Goal: Information Seeking & Learning: Learn about a topic

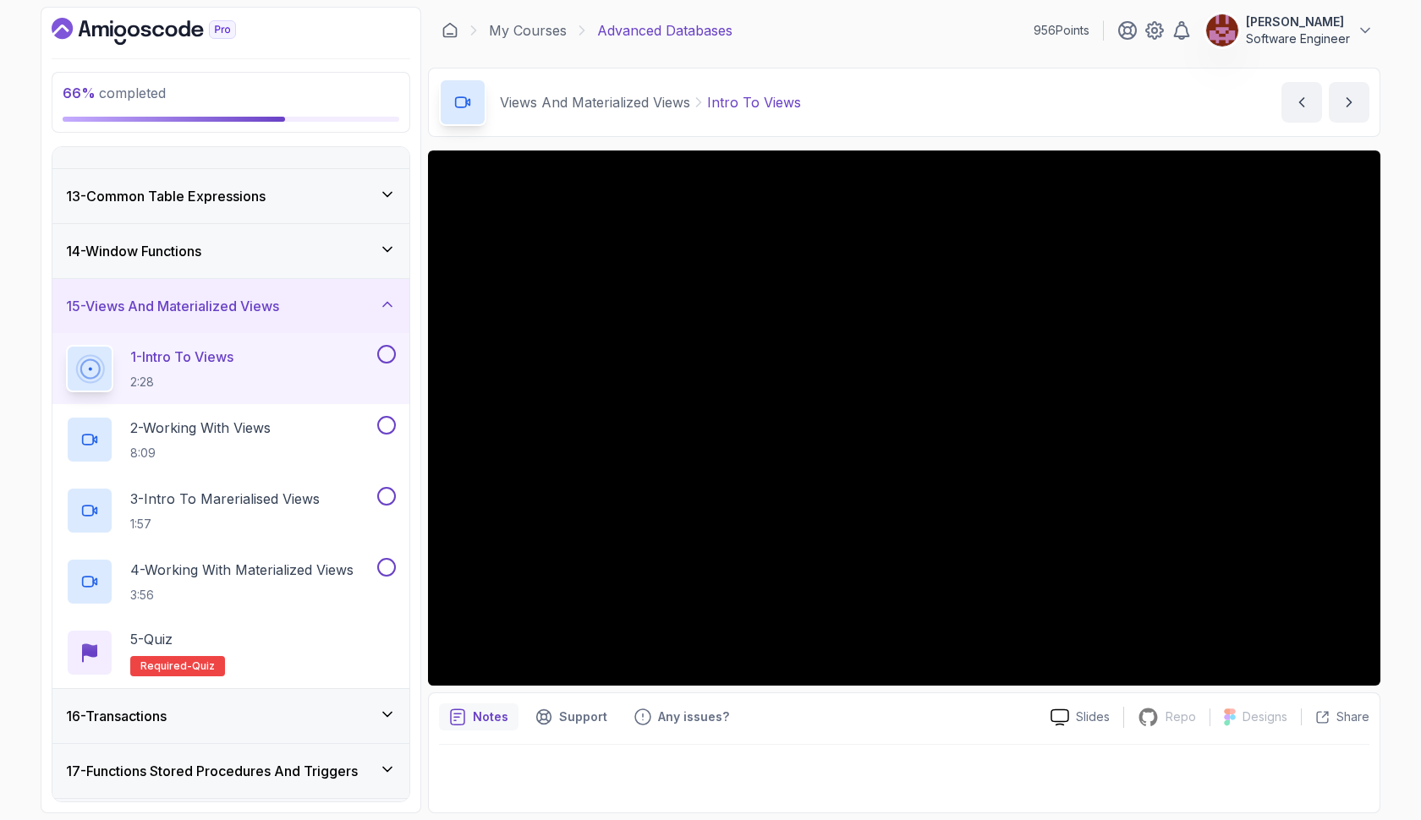
scroll to position [640, 0]
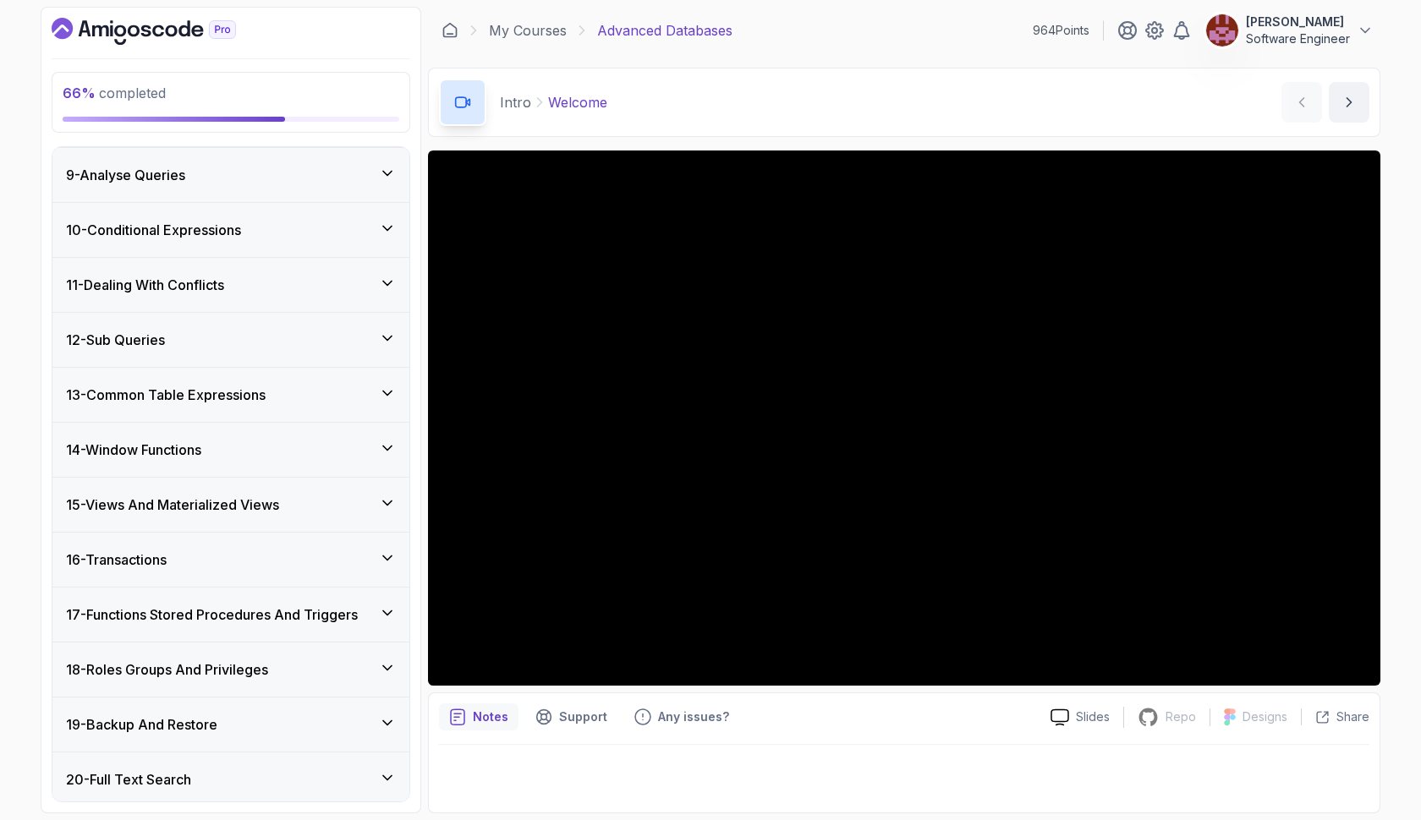
scroll to position [662, 0]
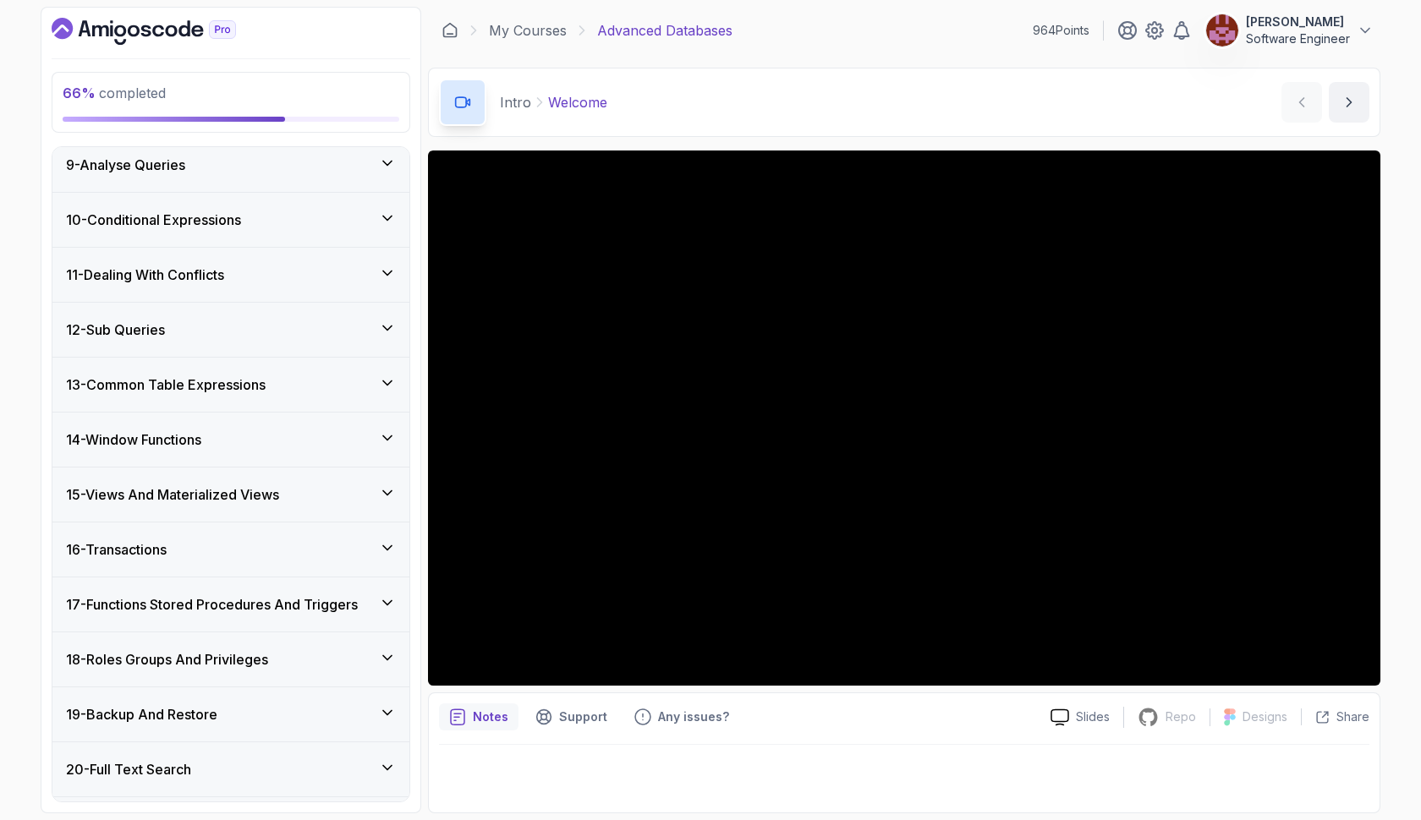
click at [277, 490] on h3 "15 - Views And Materialized Views" at bounding box center [172, 495] width 213 height 20
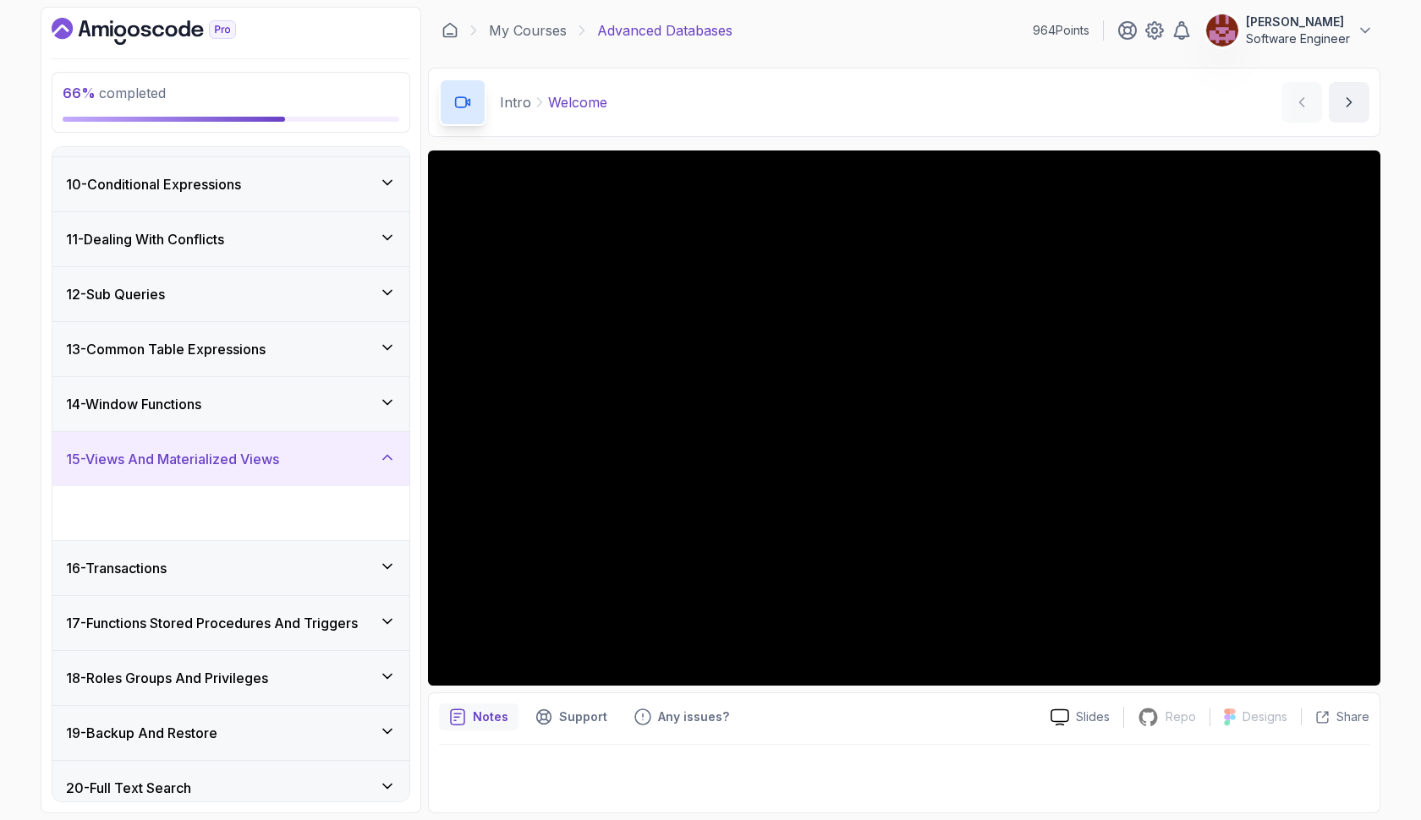
scroll to position [555, 0]
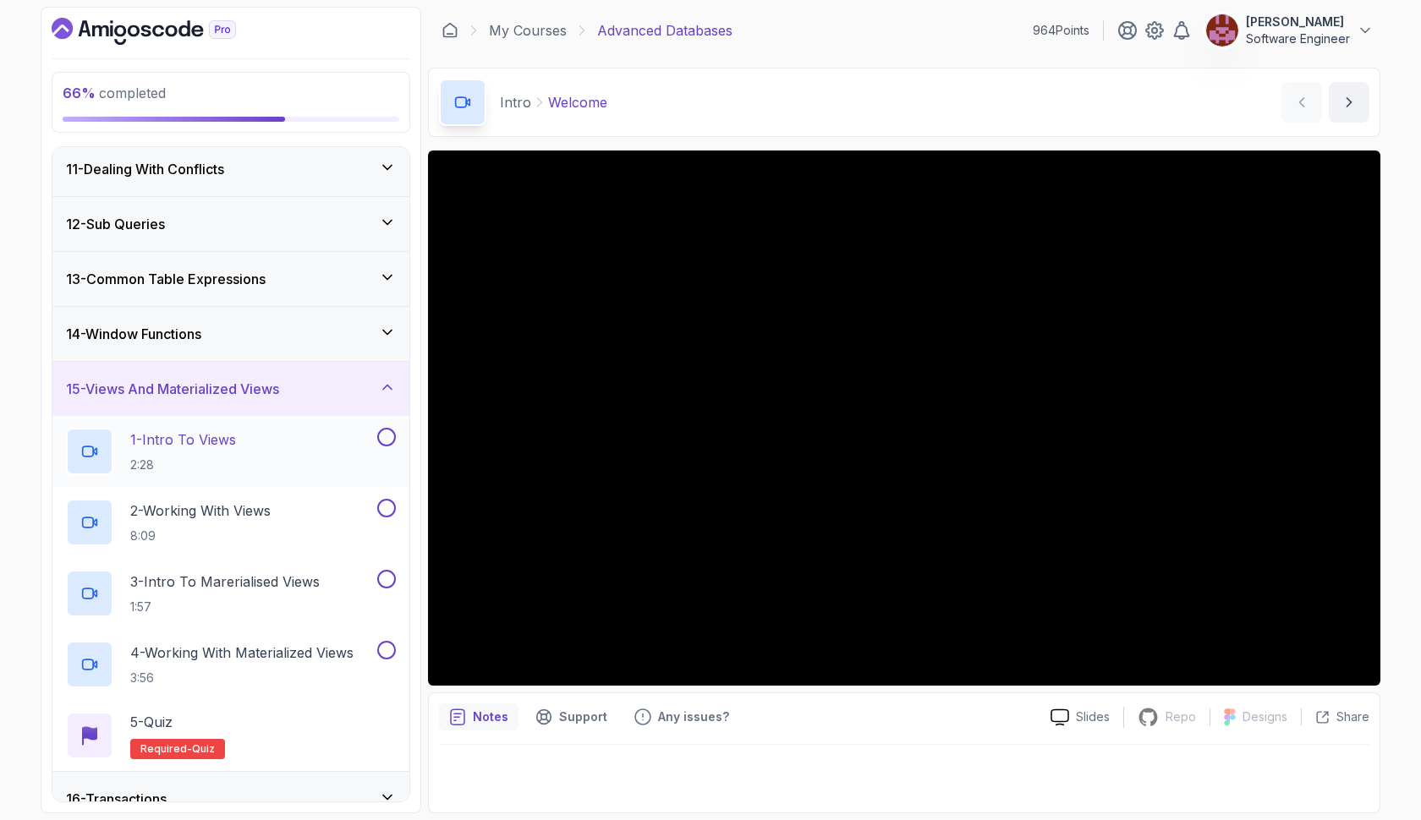
click at [260, 455] on div "1 - Intro To Views 2:28" at bounding box center [220, 451] width 308 height 47
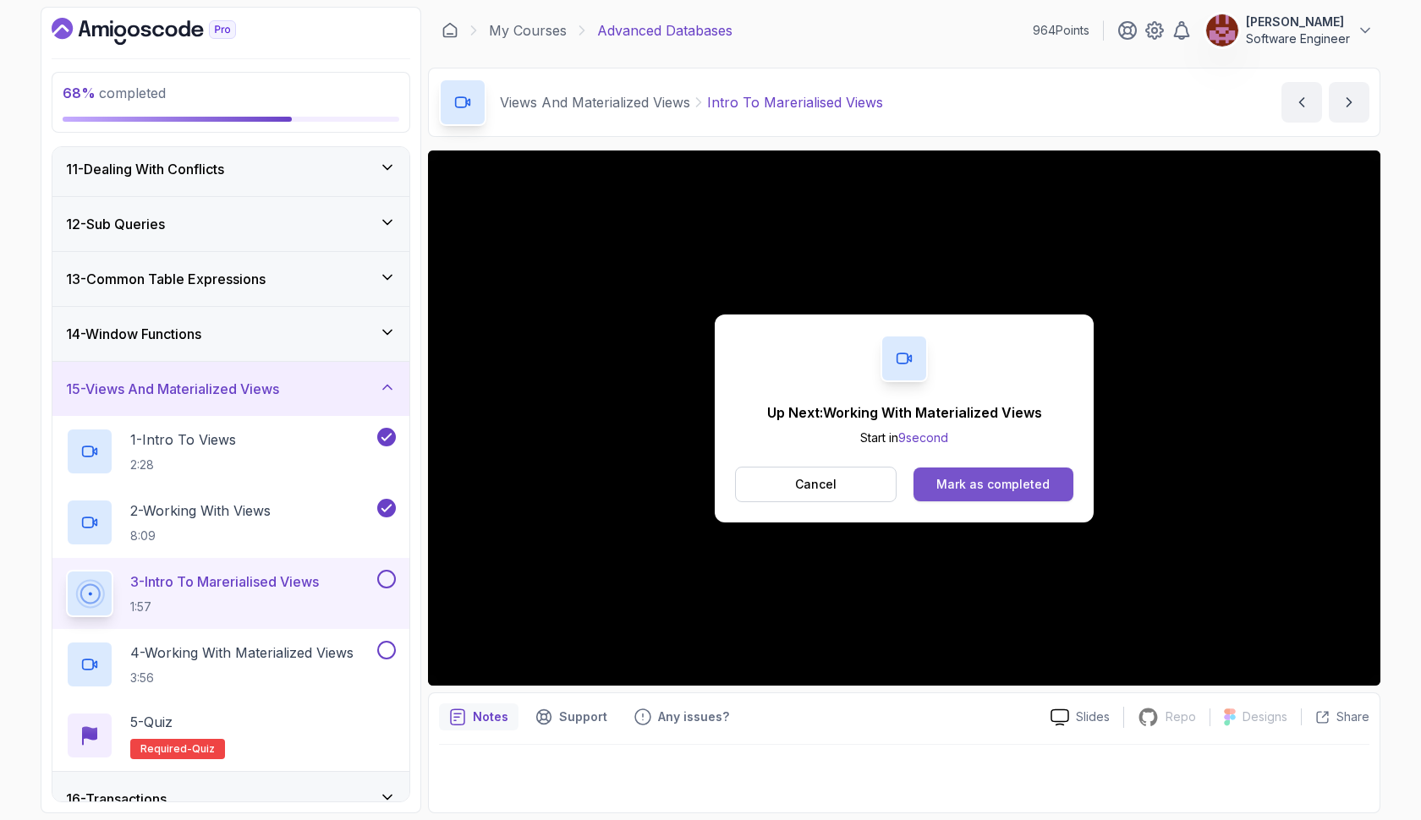
click at [1000, 491] on div "Mark as completed" at bounding box center [992, 484] width 113 height 17
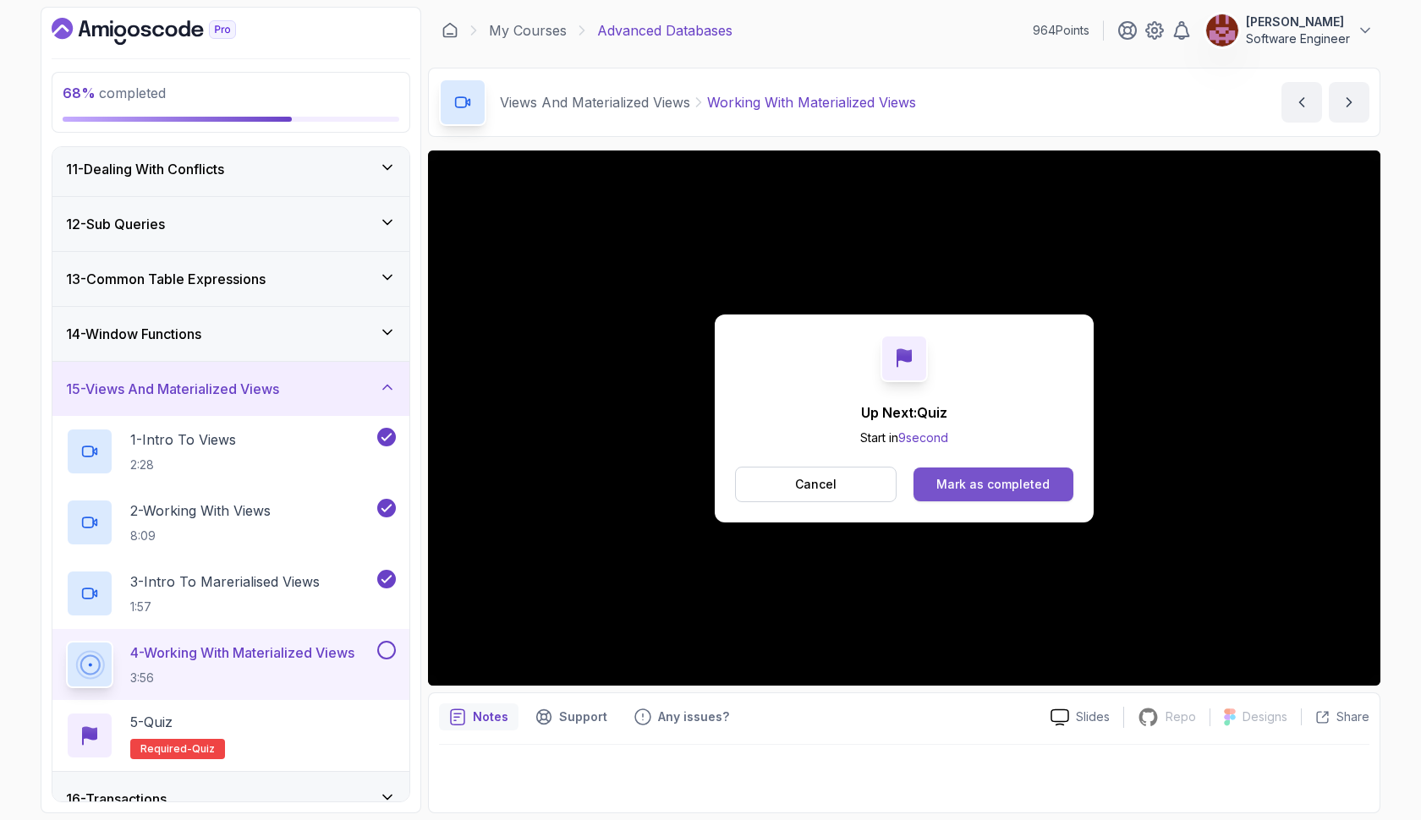
click at [998, 478] on div "Mark as completed" at bounding box center [992, 484] width 113 height 17
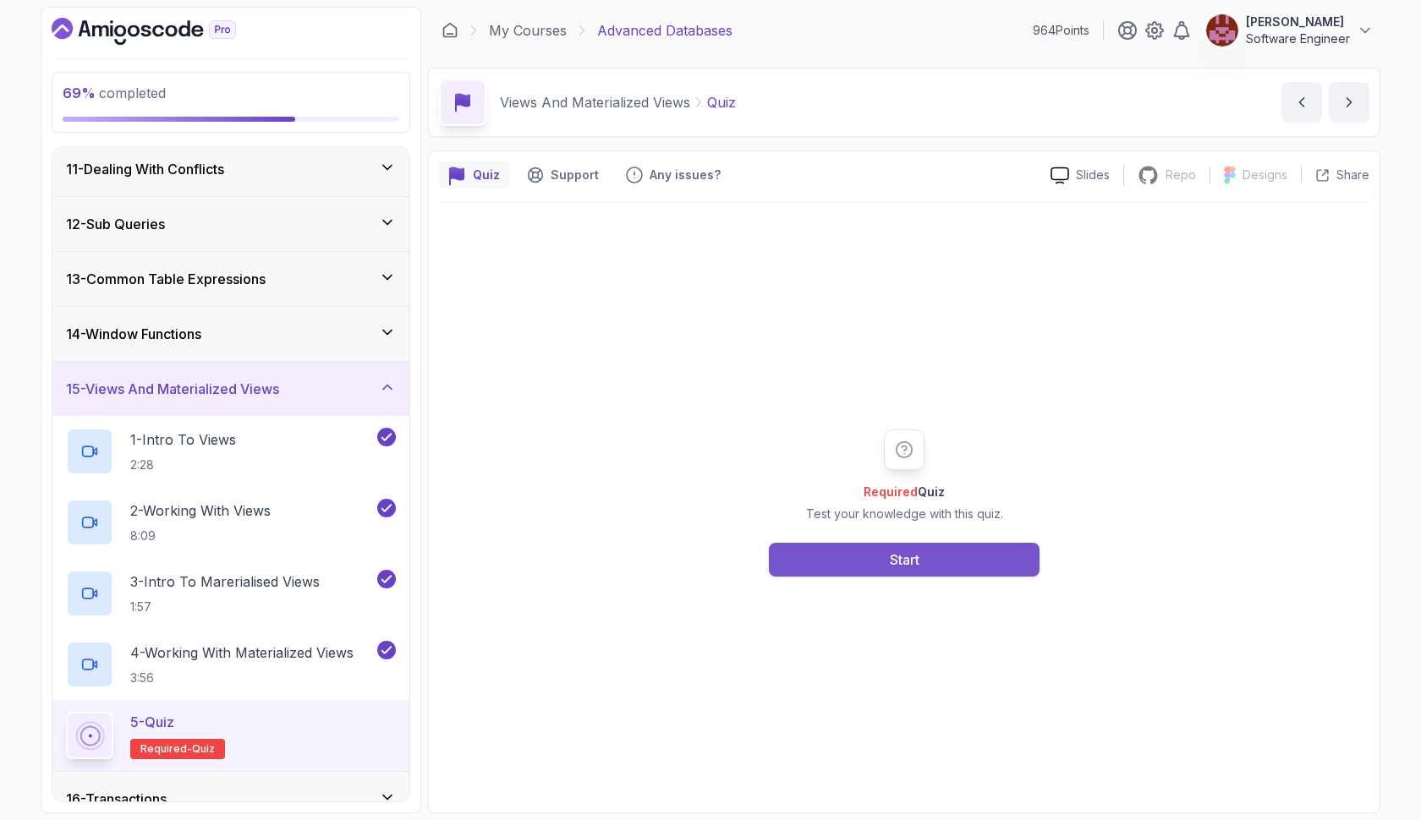
click at [966, 549] on button "Start" at bounding box center [904, 560] width 271 height 34
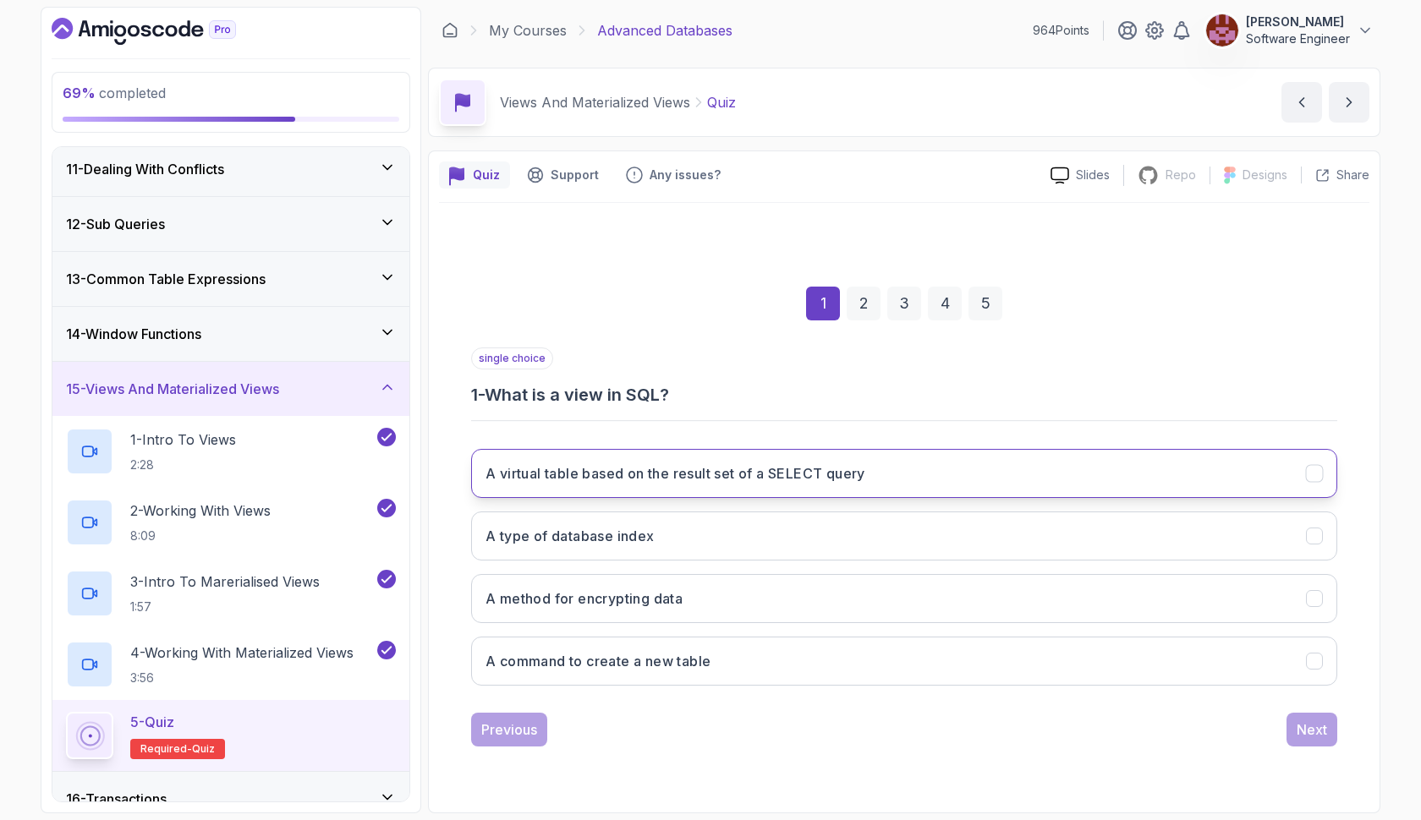
click at [903, 460] on button "A virtual table based on the result set of a SELECT query" at bounding box center [904, 473] width 866 height 49
click at [1297, 736] on div "Next" at bounding box center [1311, 730] width 30 height 20
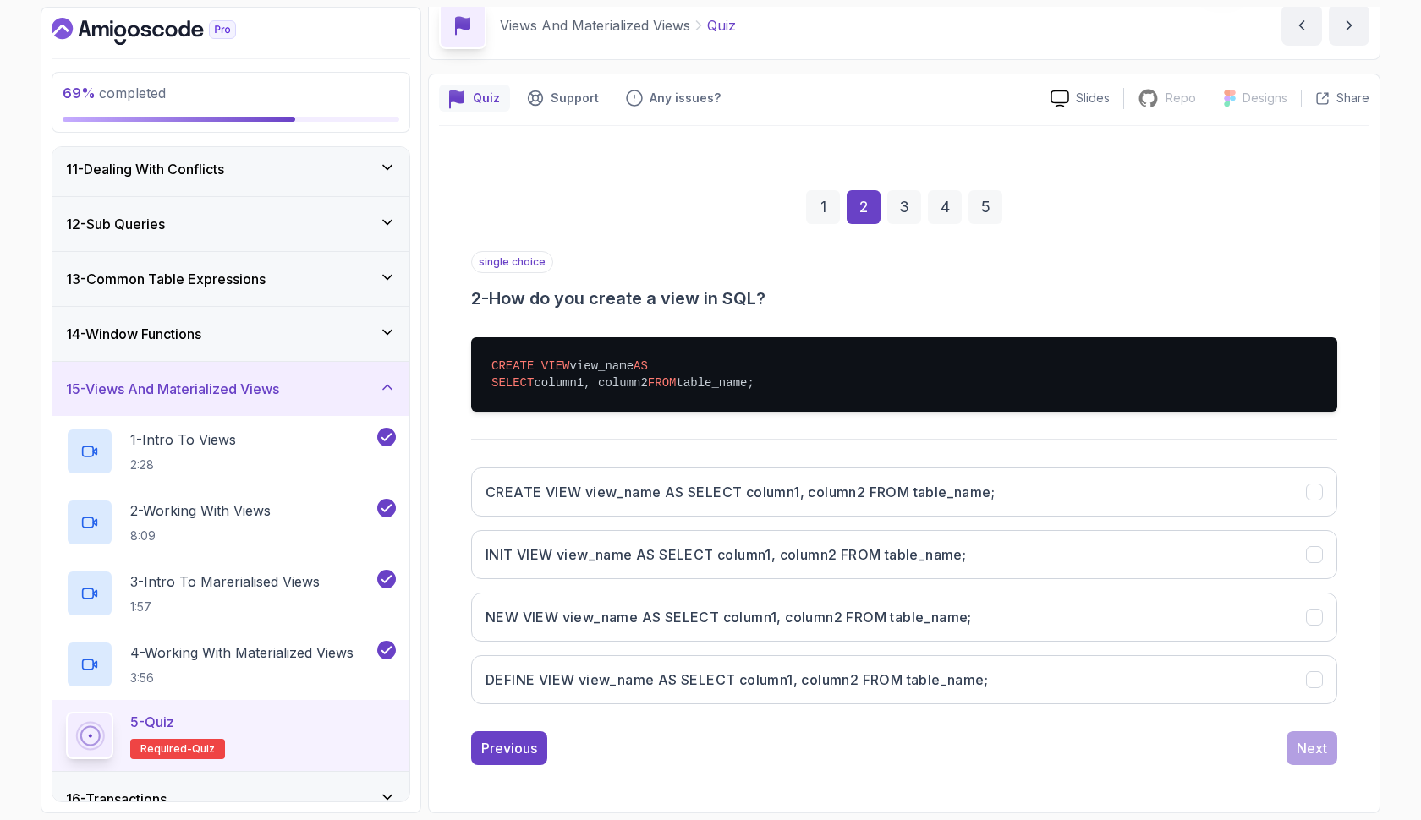
scroll to position [77, 0]
click at [894, 491] on h3 "CREATE VIEW view_name AS SELECT column1, column2 FROM table_name;" at bounding box center [739, 492] width 509 height 20
click at [1318, 745] on div "Next" at bounding box center [1311, 748] width 30 height 20
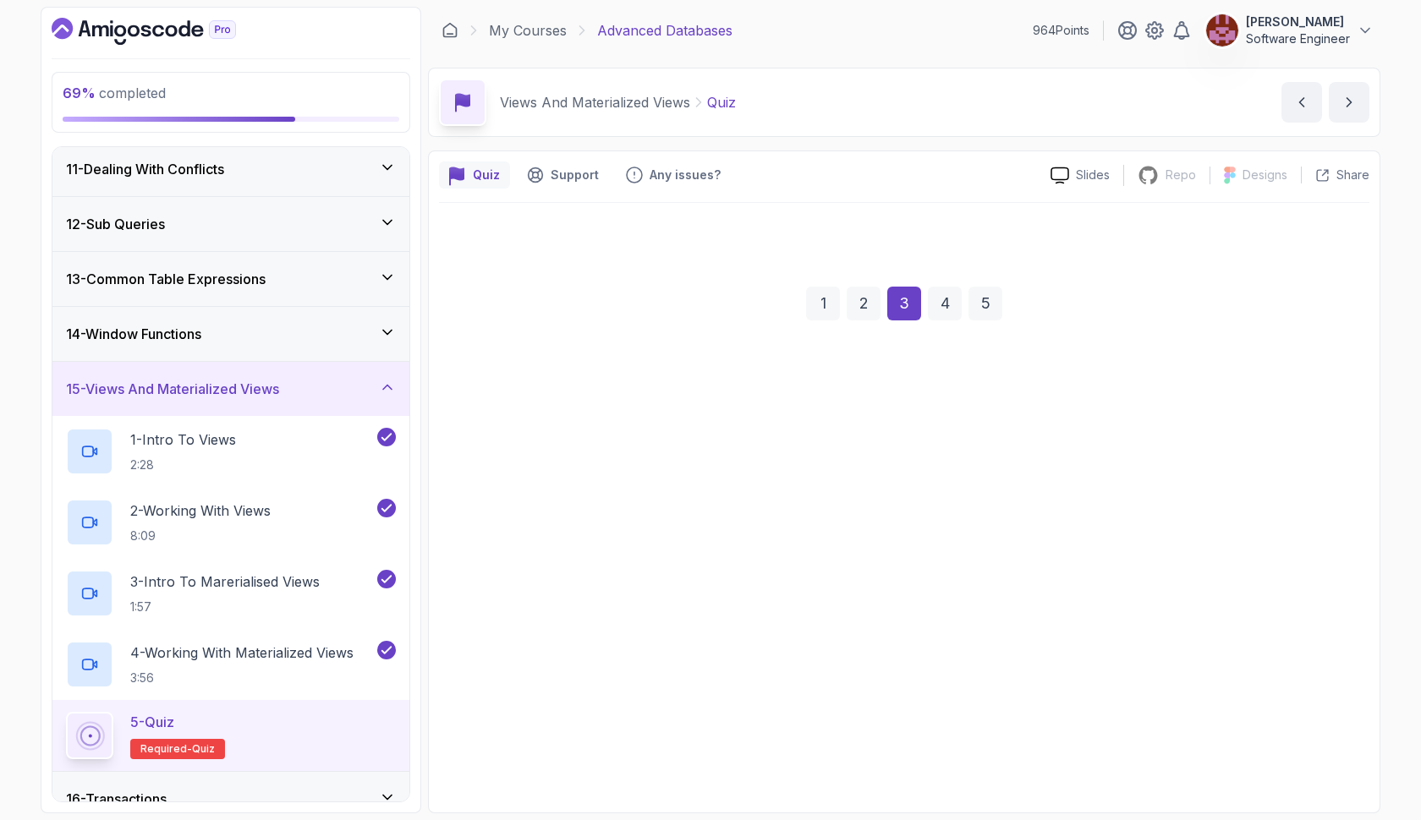
scroll to position [0, 0]
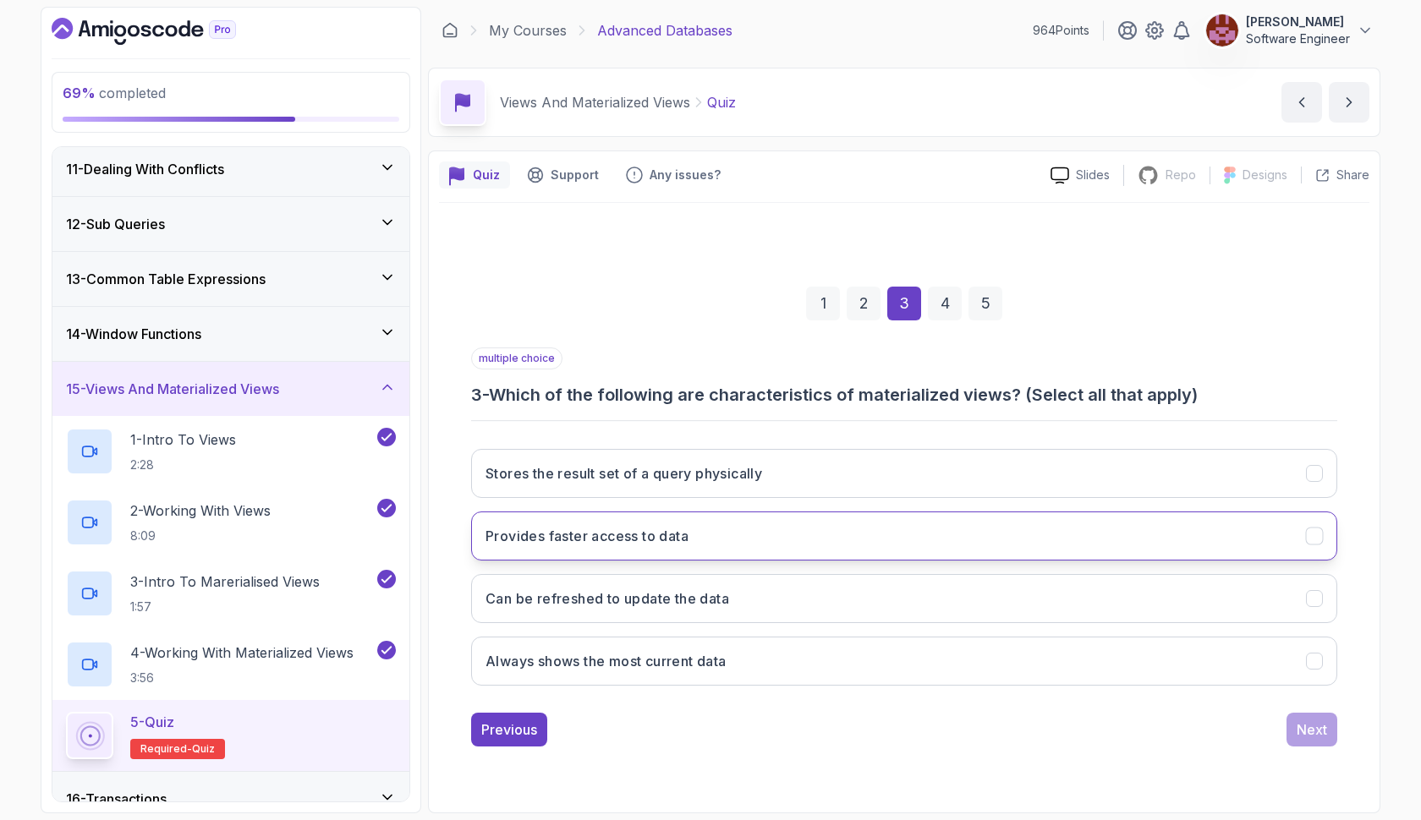
click at [826, 538] on button "Provides faster access to data" at bounding box center [904, 536] width 866 height 49
click at [790, 486] on button "Stores the result set of a query physically" at bounding box center [904, 473] width 866 height 49
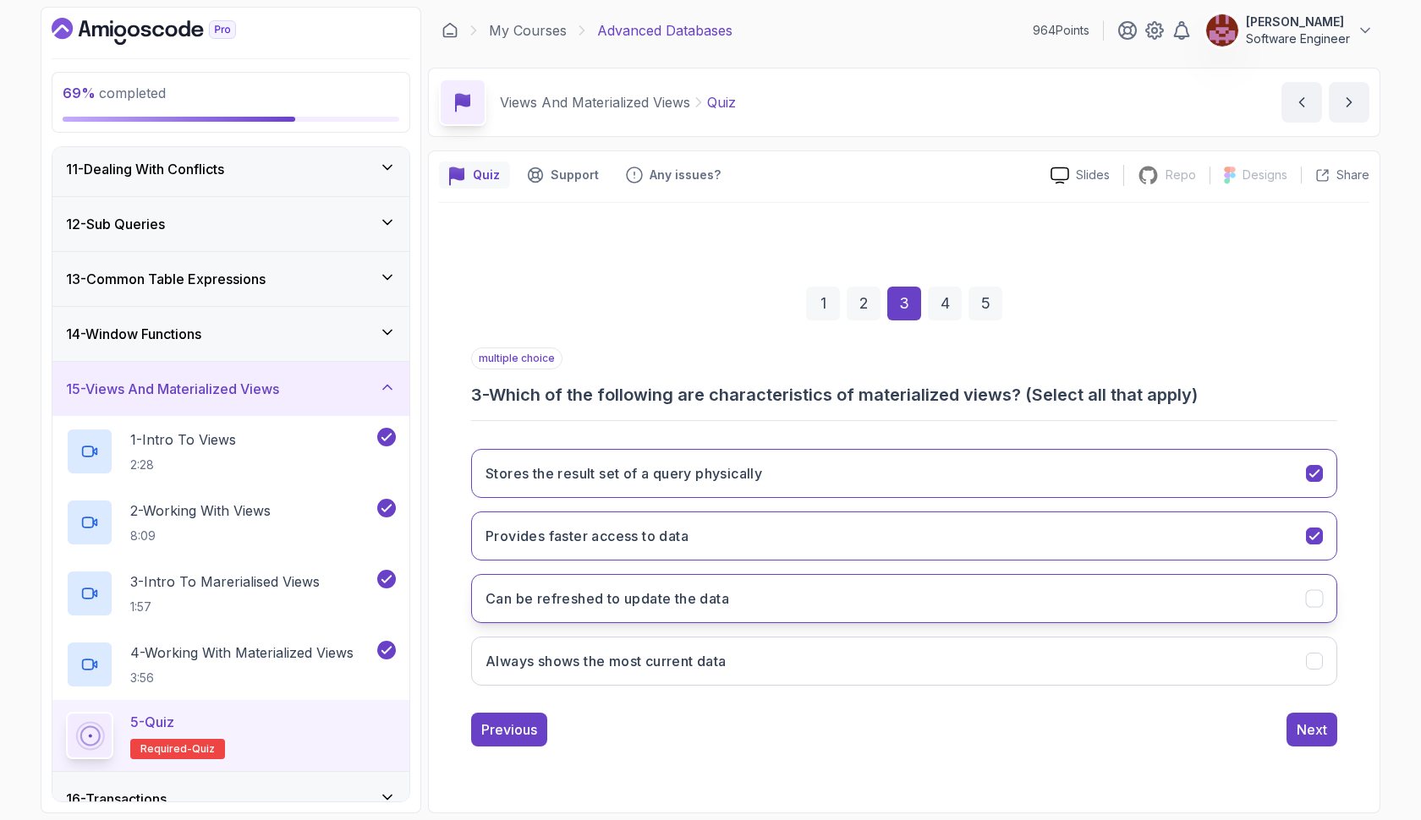
click at [777, 598] on button "Can be refreshed to update the data" at bounding box center [904, 598] width 866 height 49
click at [1300, 727] on div "Next" at bounding box center [1311, 730] width 30 height 20
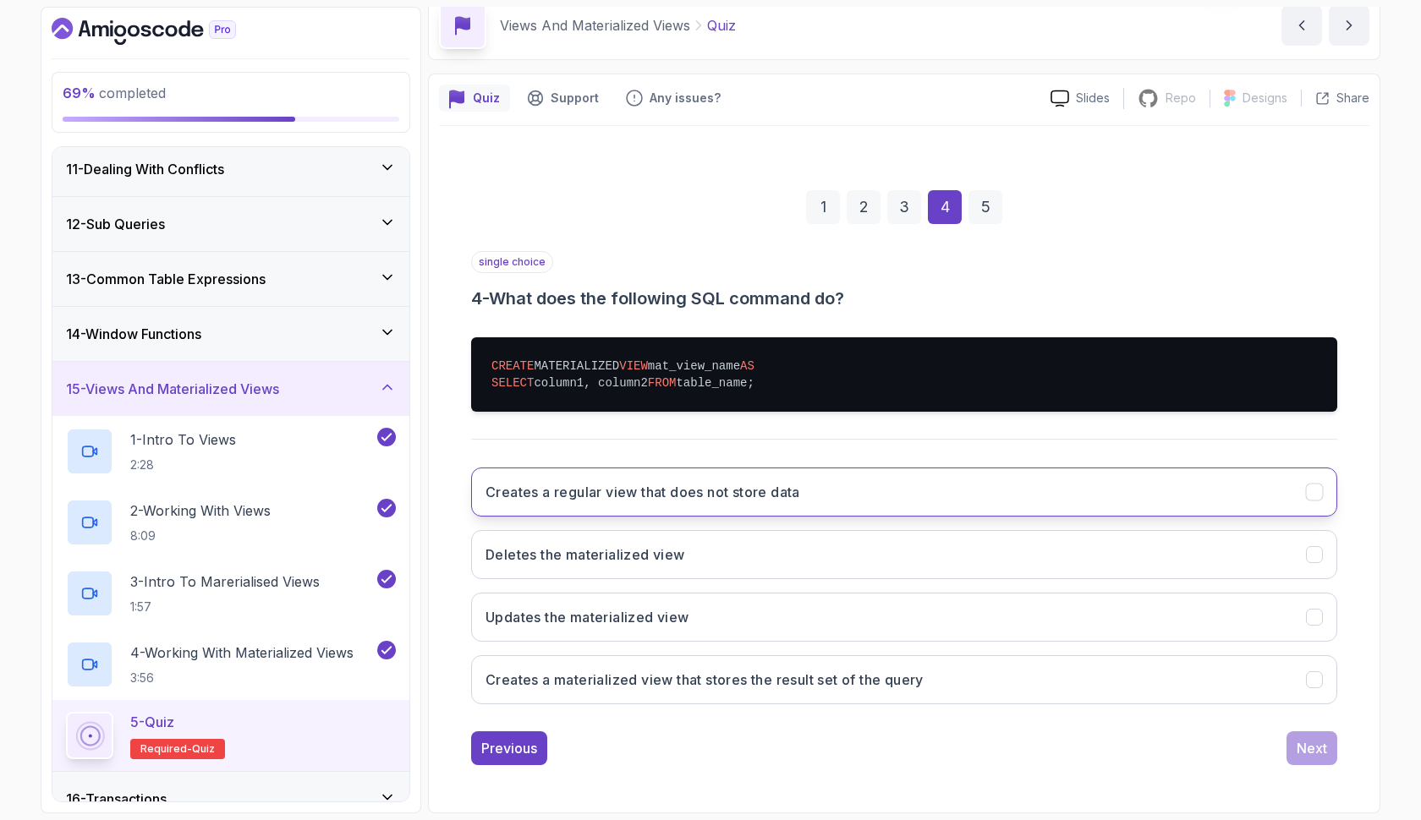
scroll to position [77, 0]
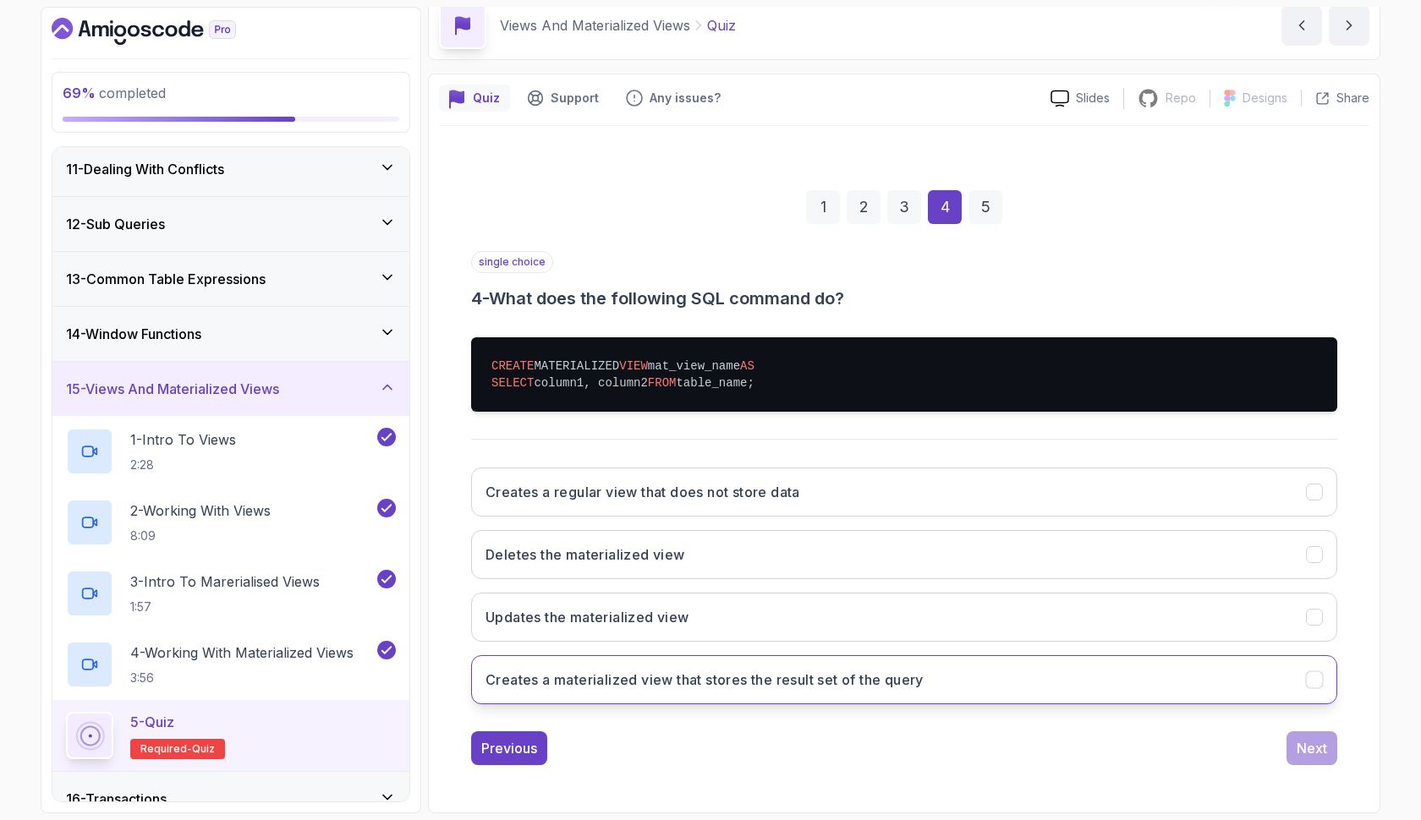
click at [881, 682] on h3 "Creates a materialized view that stores the result set of the query" at bounding box center [704, 680] width 438 height 20
click at [1324, 746] on div "Next" at bounding box center [1311, 748] width 30 height 20
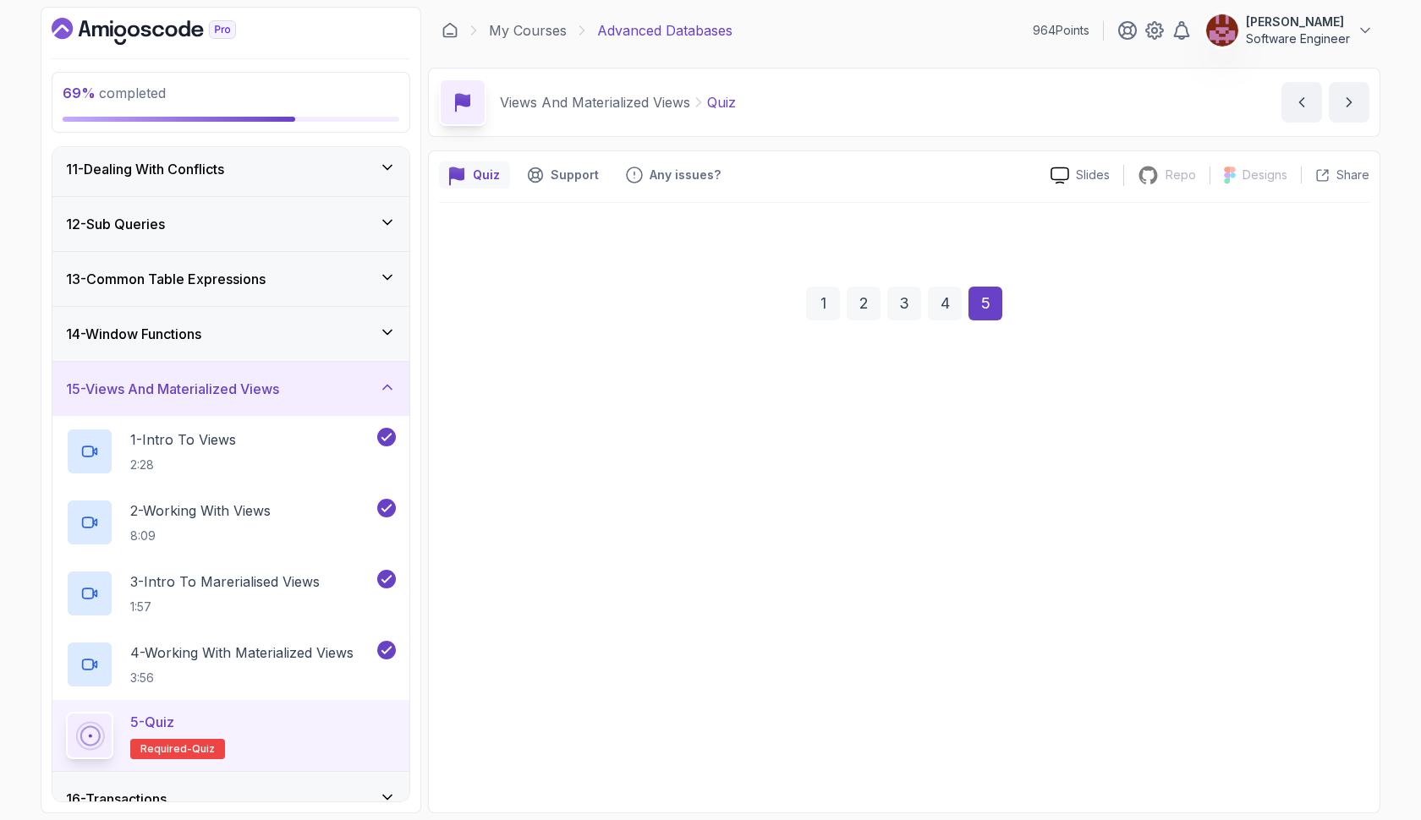
scroll to position [0, 0]
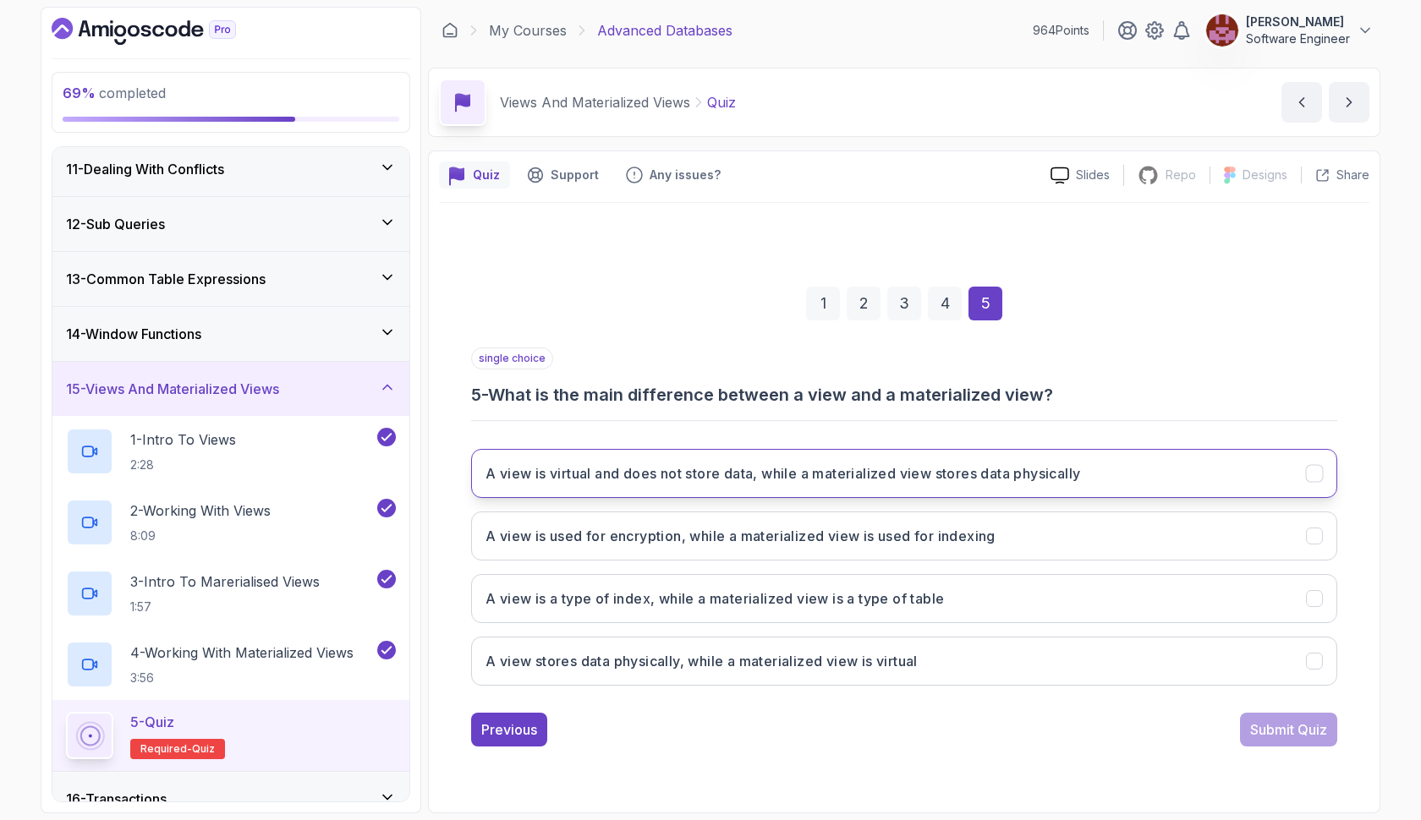
click at [900, 471] on h3 "A view is virtual and does not store data, while a materialized view stores dat…" at bounding box center [782, 473] width 594 height 20
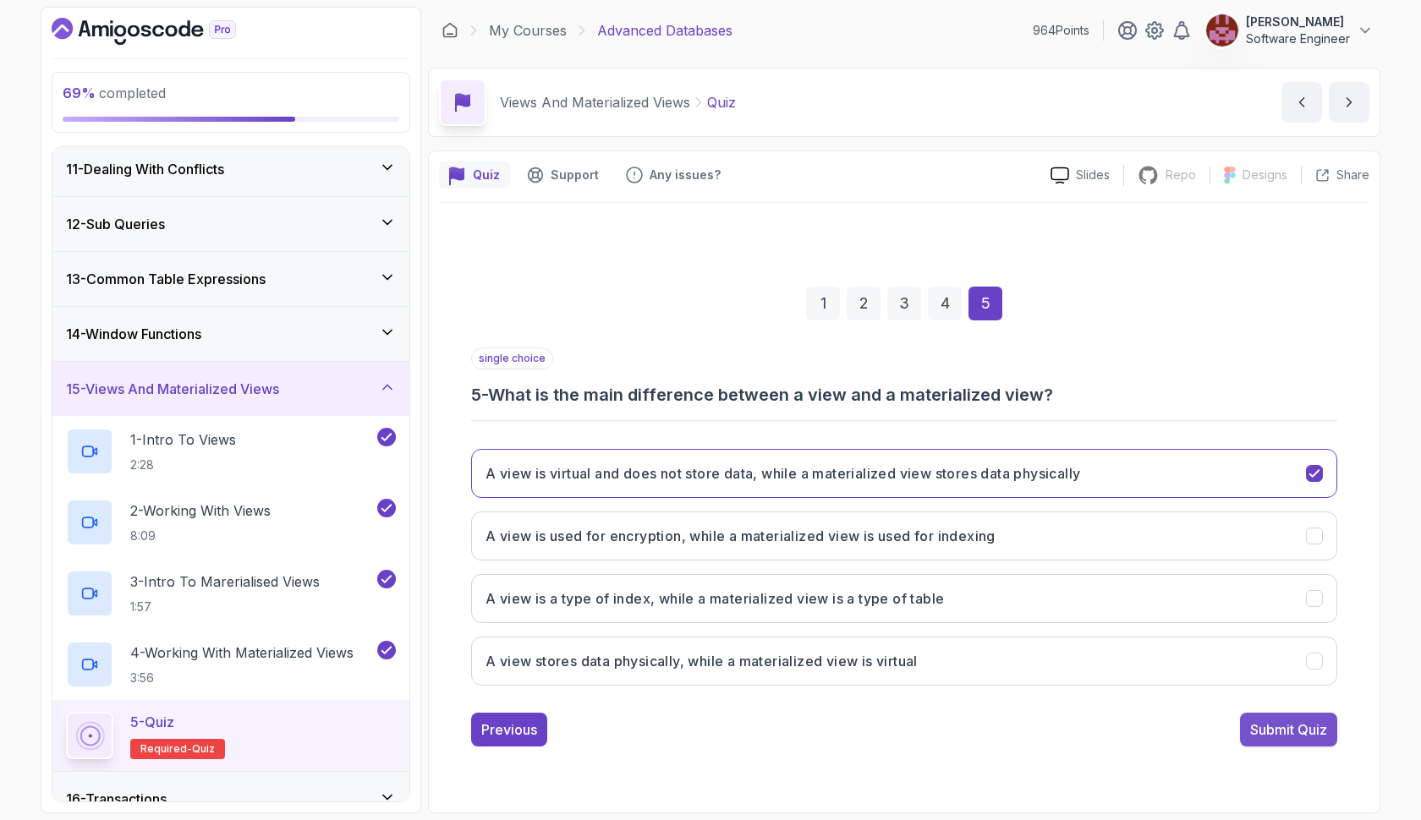
click at [1278, 726] on div "Submit Quiz" at bounding box center [1288, 730] width 77 height 20
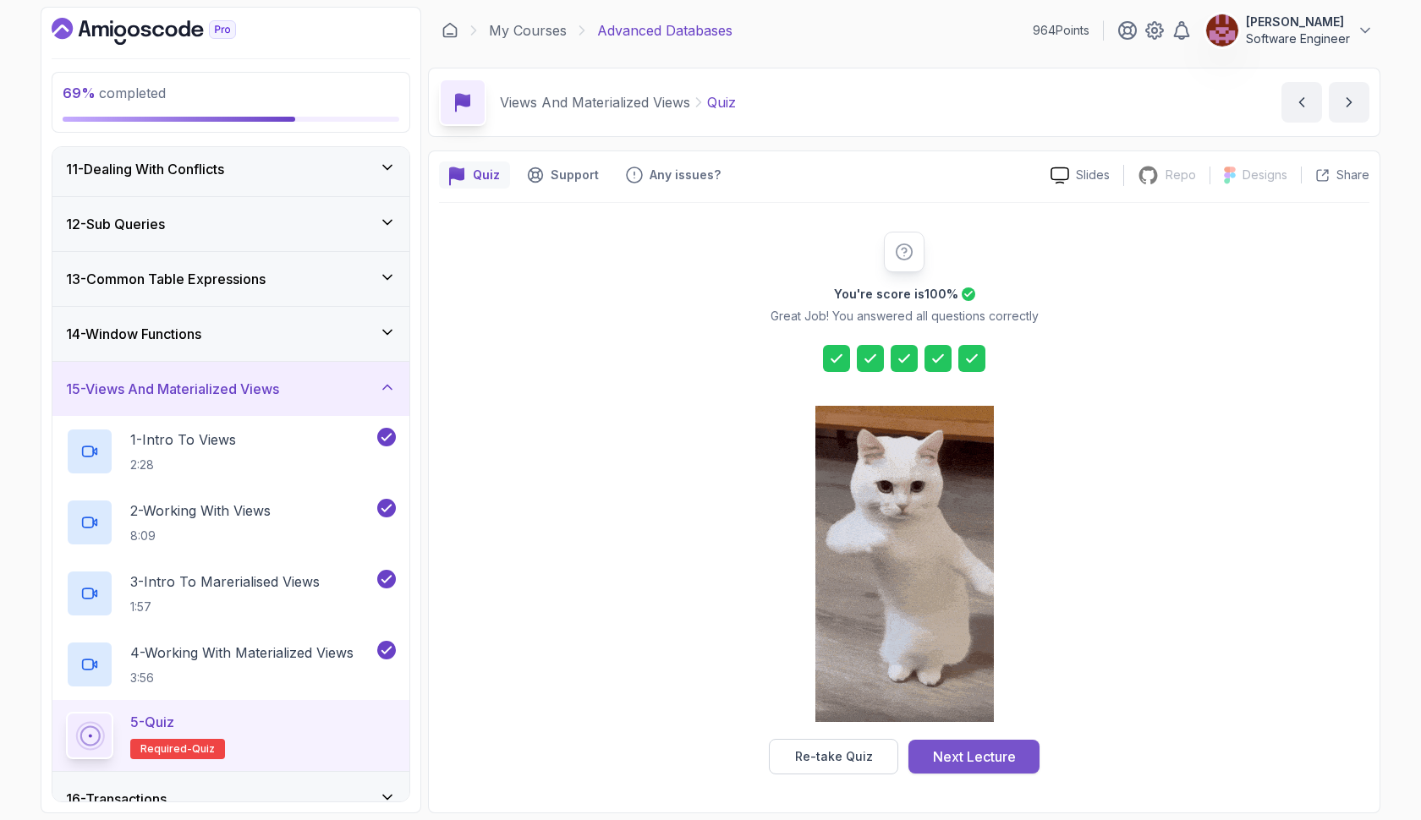
click at [967, 752] on div "Next Lecture" at bounding box center [974, 757] width 83 height 20
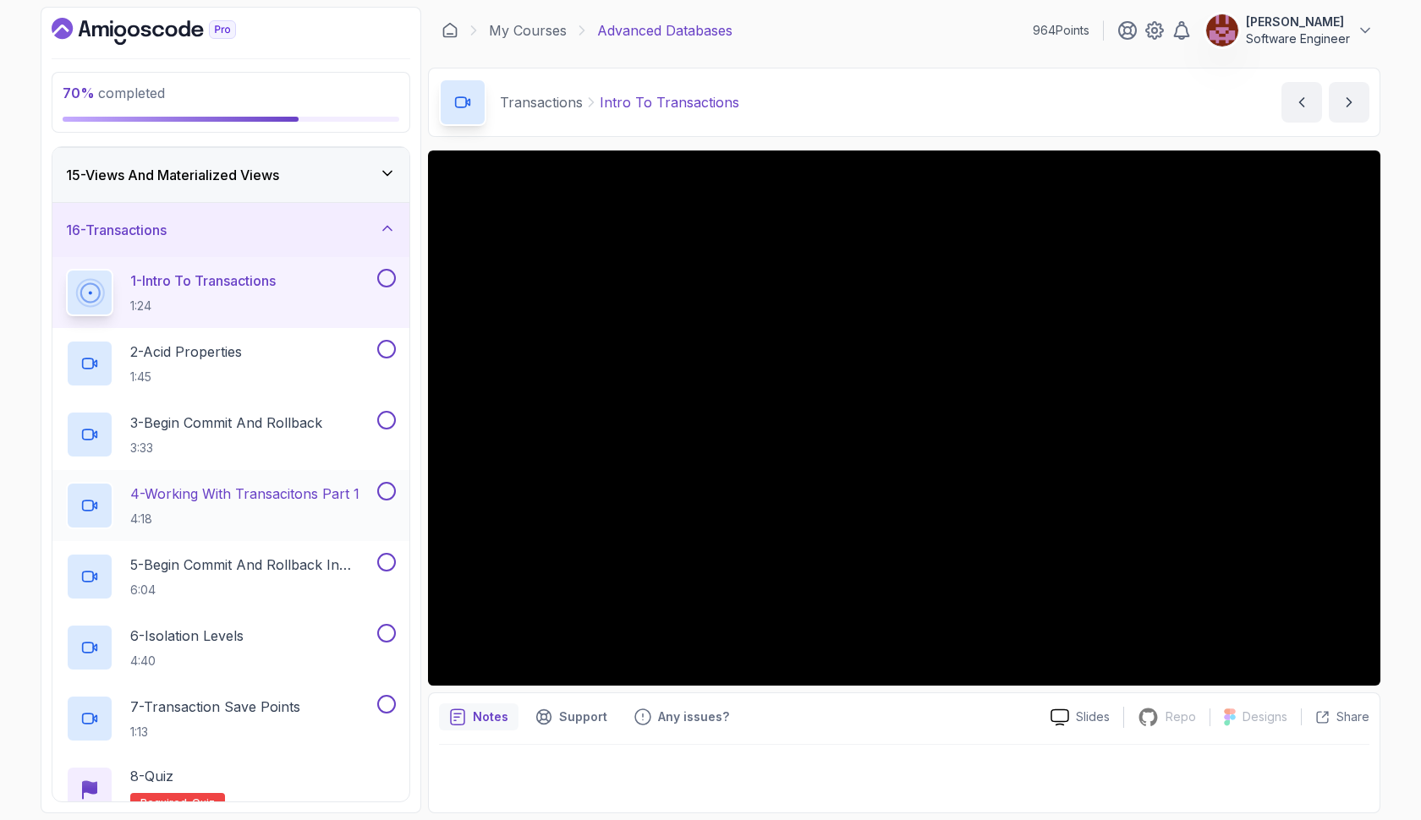
scroll to position [767, 0]
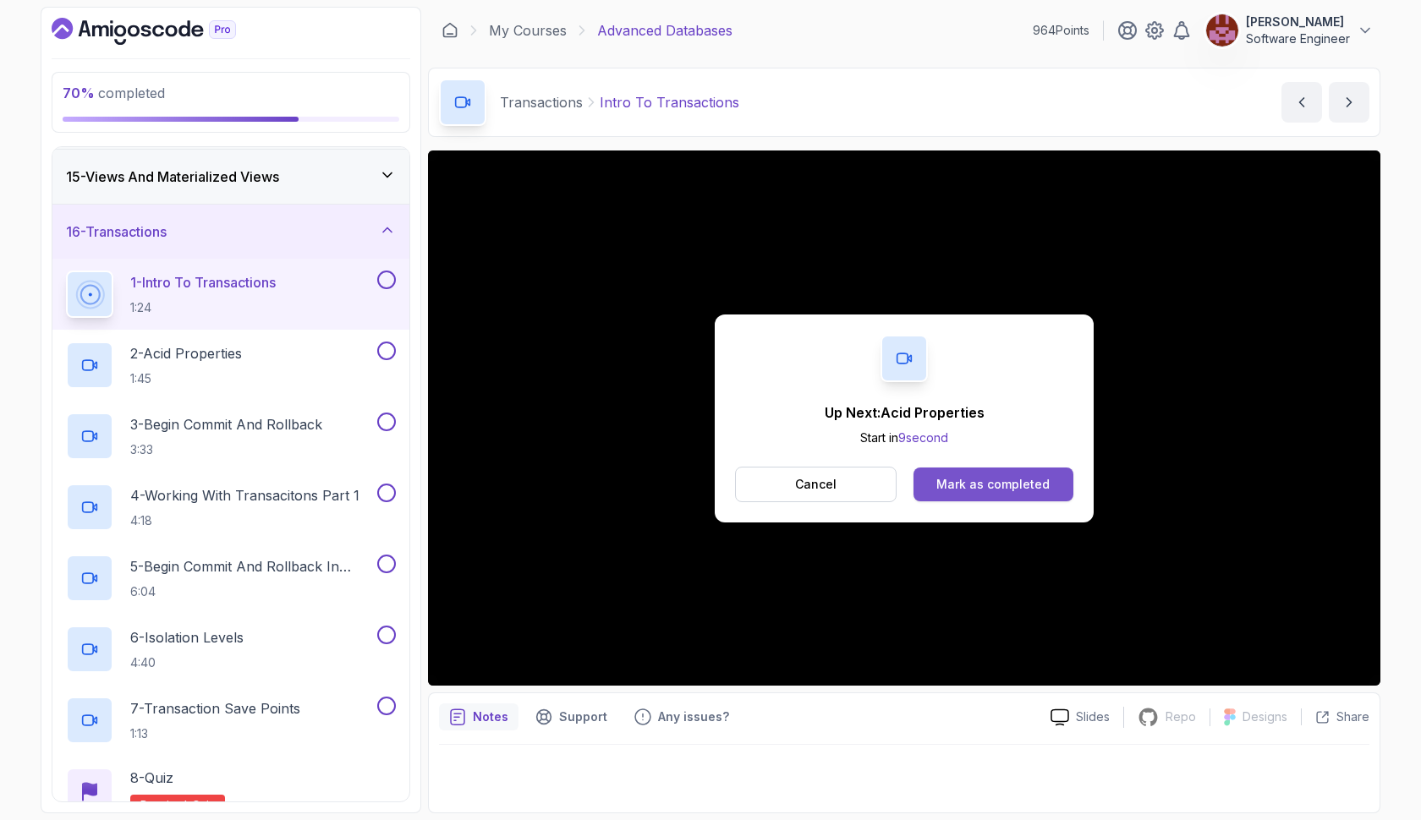
click at [924, 483] on button "Mark as completed" at bounding box center [993, 485] width 160 height 34
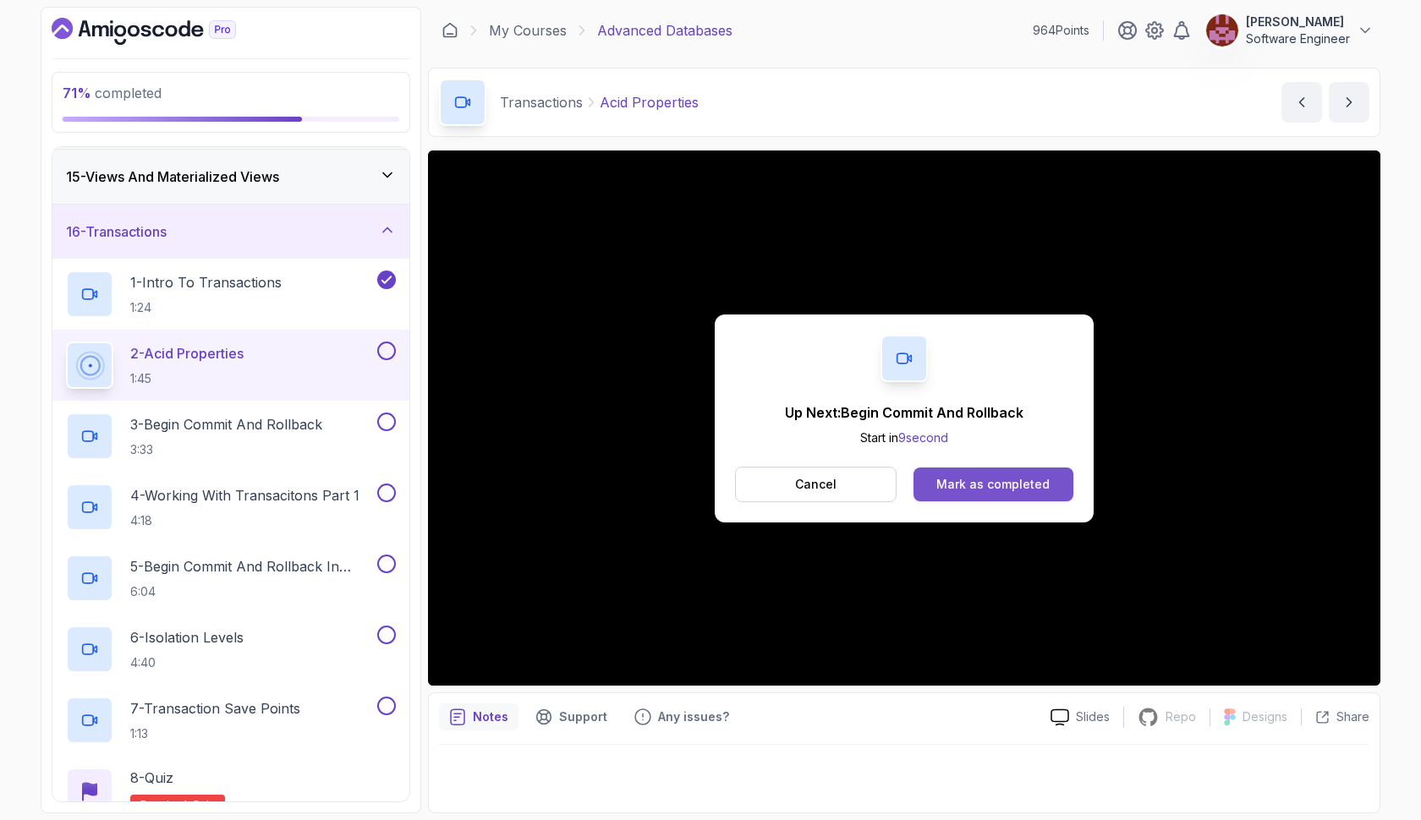
click at [983, 487] on div "Mark as completed" at bounding box center [992, 484] width 113 height 17
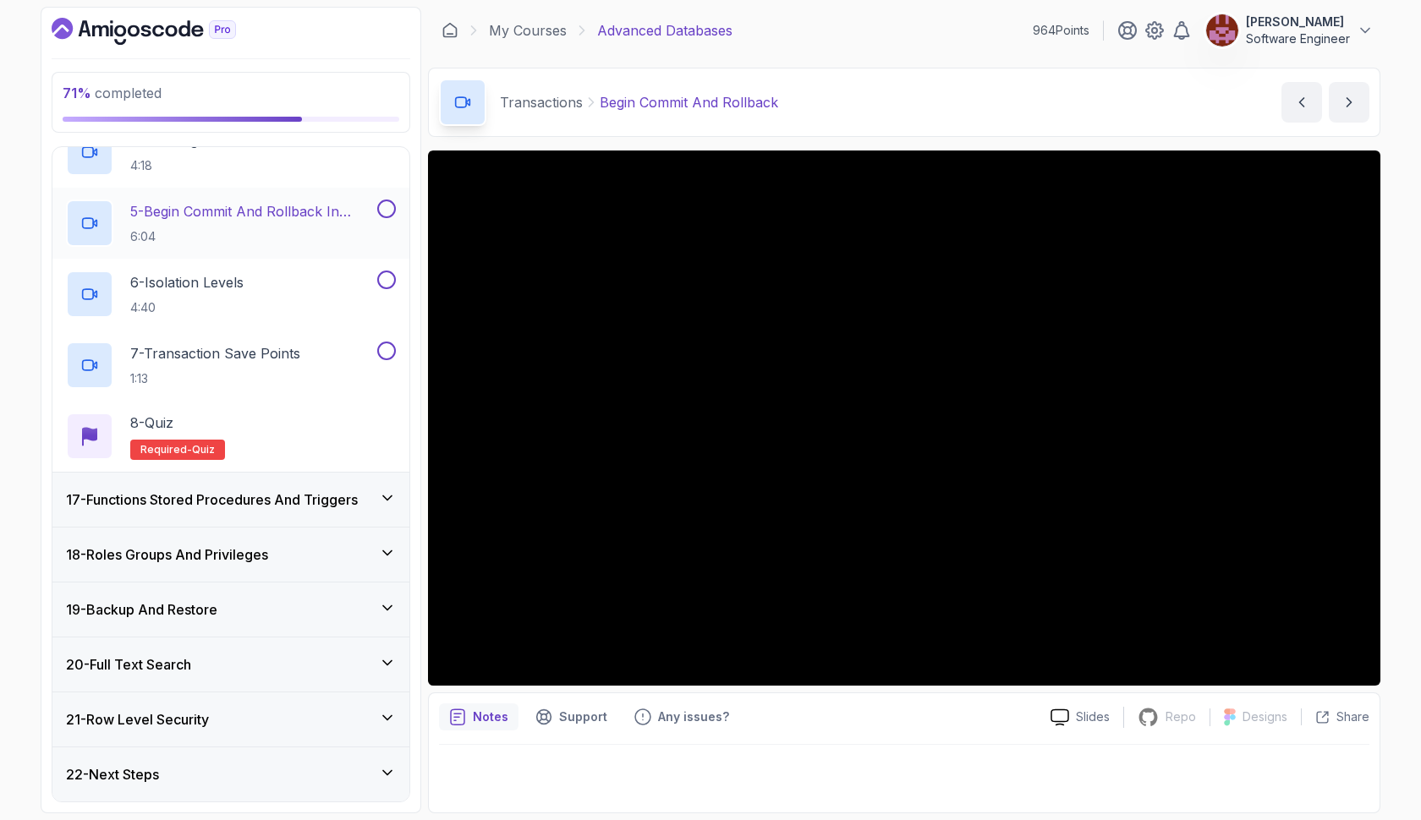
scroll to position [1122, 0]
click at [255, 496] on h3 "17 - Functions Stored Procedures And Triggers" at bounding box center [212, 500] width 292 height 20
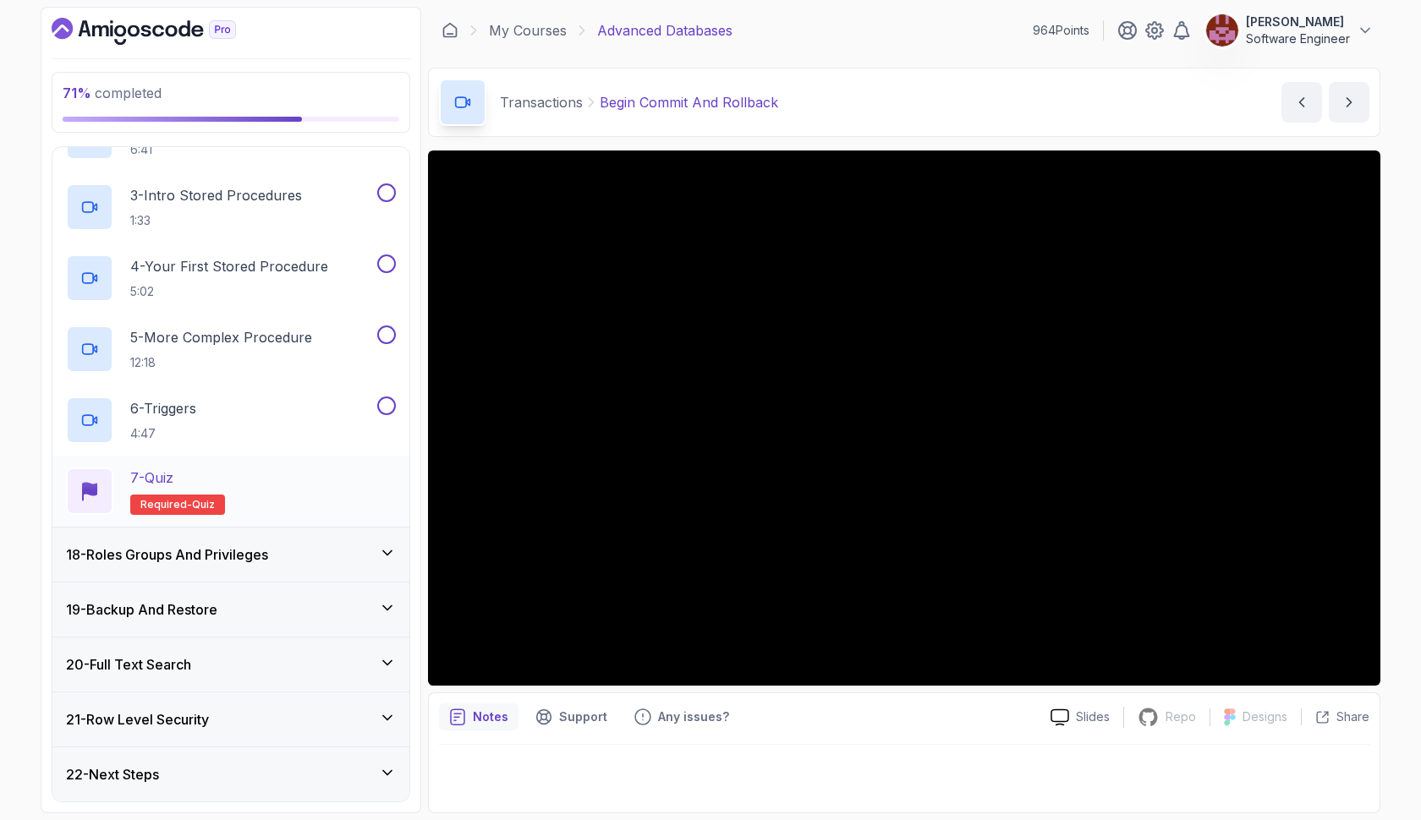
scroll to position [1051, 0]
click at [243, 556] on h3 "18 - Roles Groups And Privileges" at bounding box center [167, 555] width 202 height 20
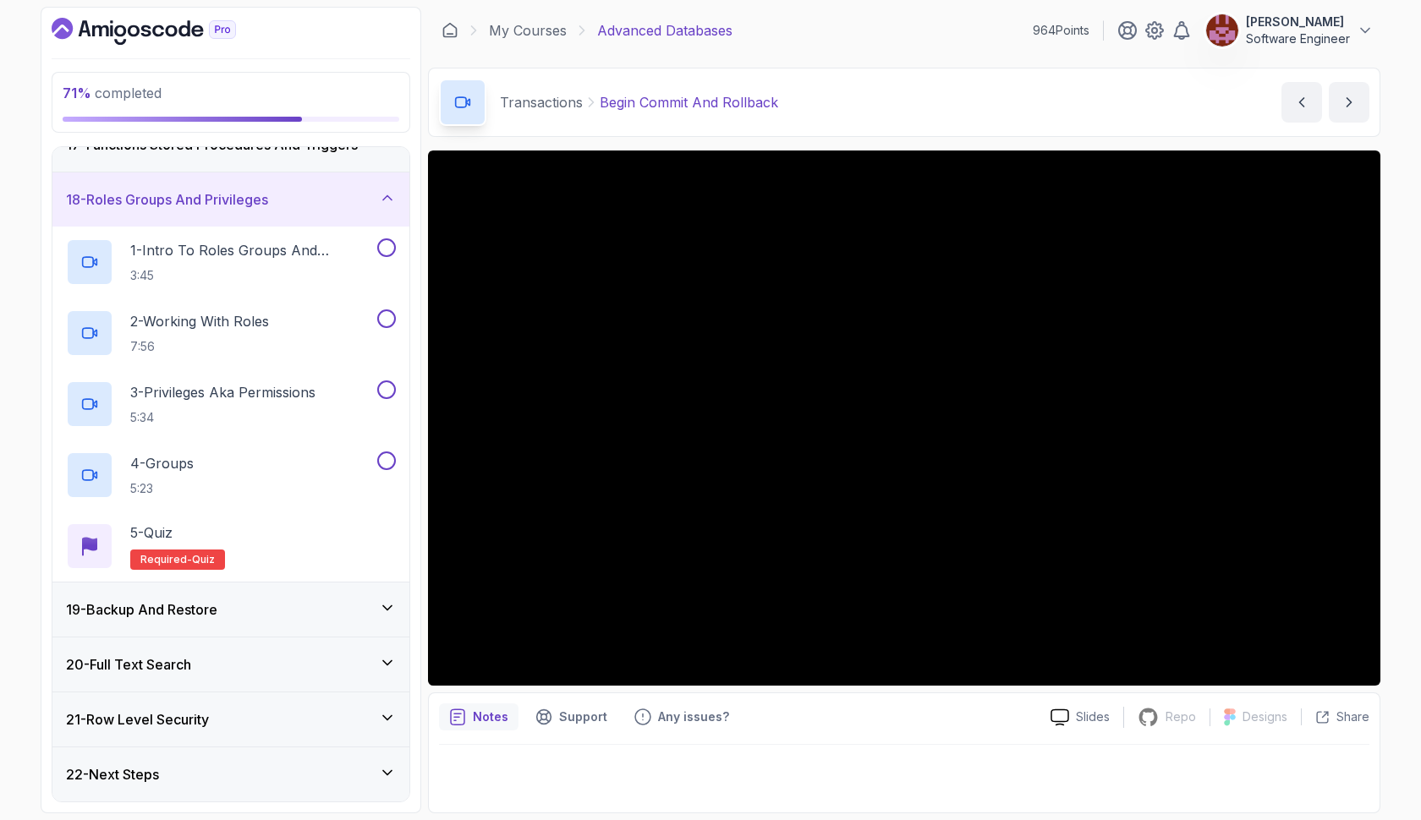
scroll to position [909, 0]
click at [217, 606] on h3 "19 - Backup And Restore" at bounding box center [141, 610] width 151 height 20
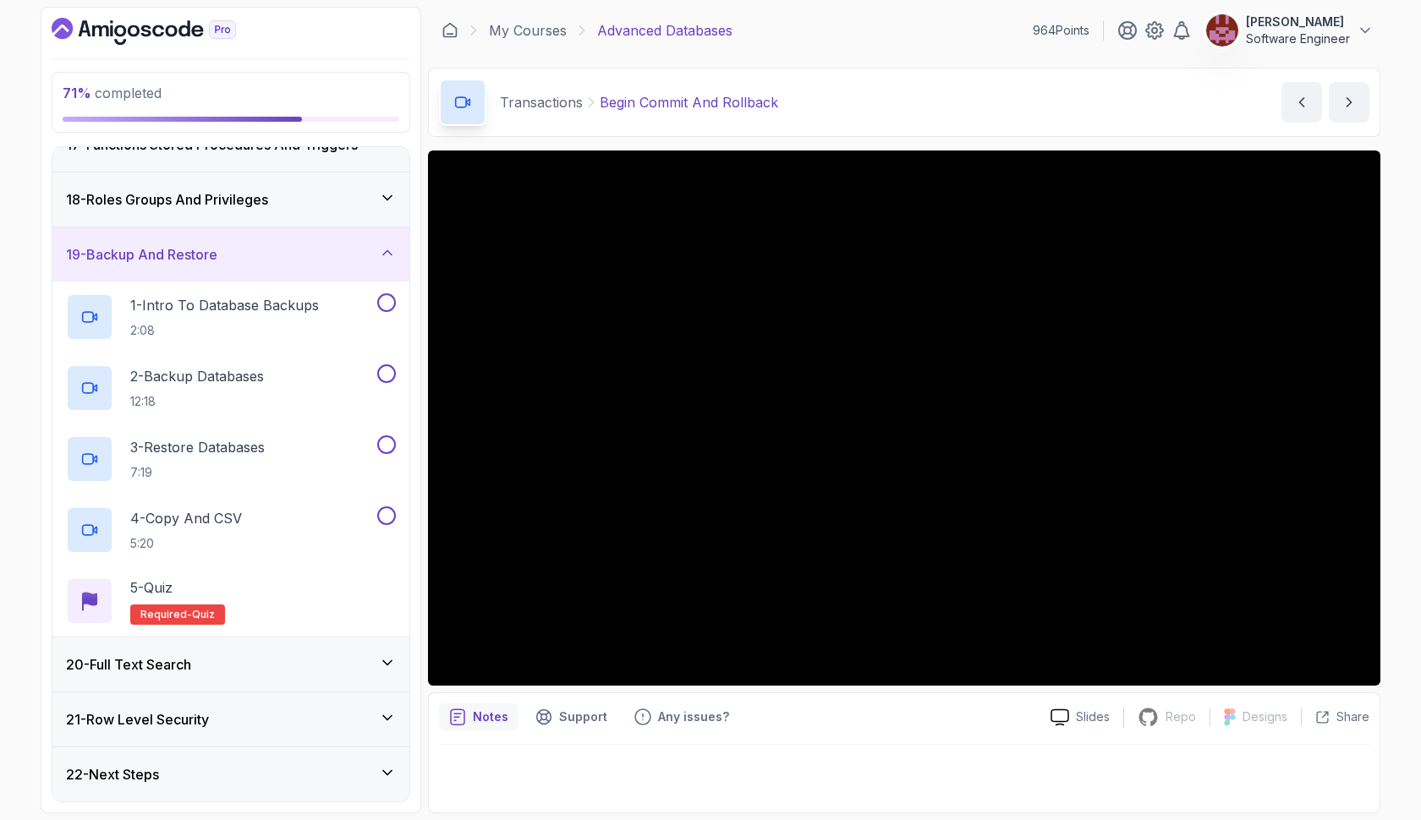
click at [222, 665] on div "20 - Full Text Search" at bounding box center [231, 664] width 330 height 20
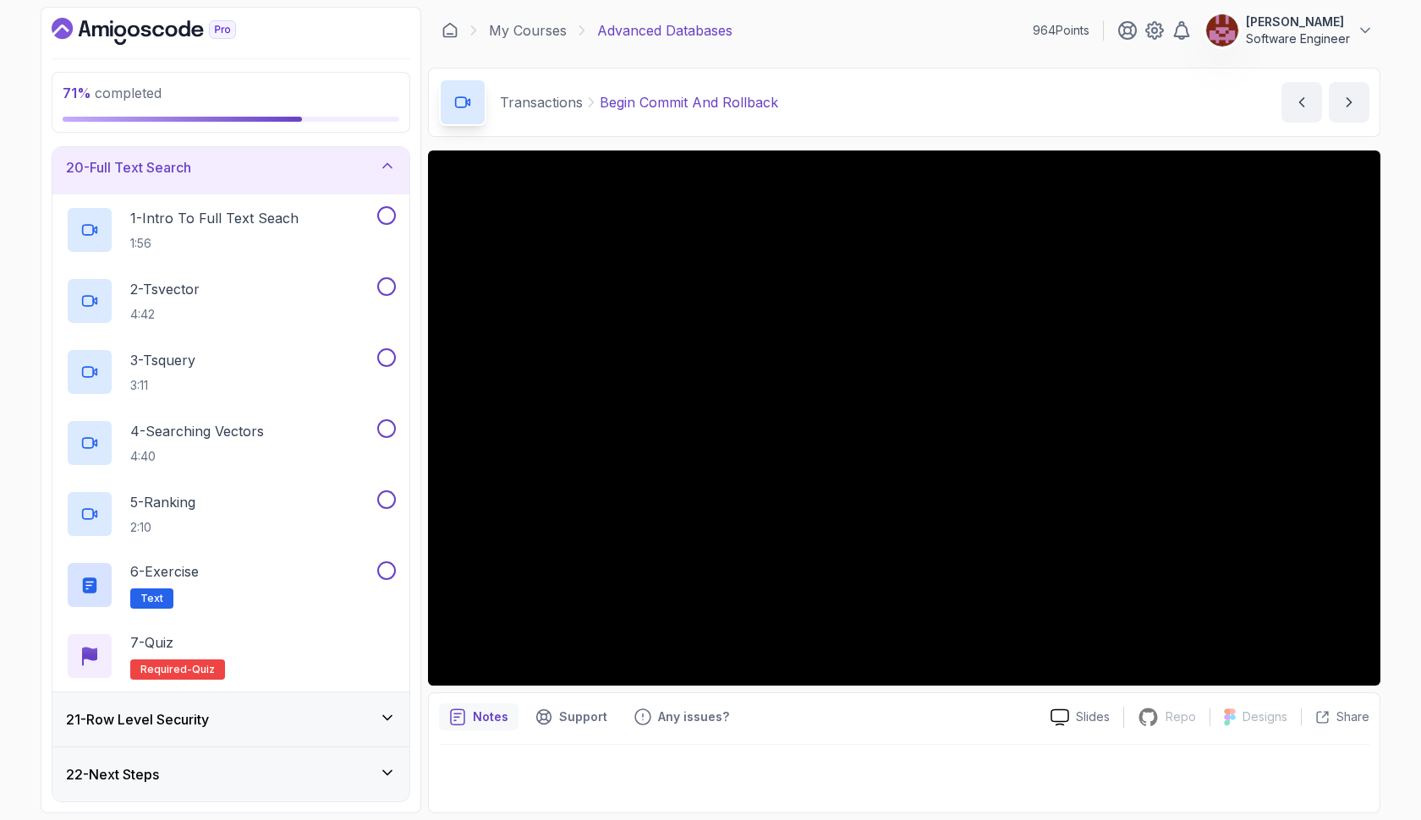
scroll to position [1051, 0]
click at [224, 716] on div "21 - Row Level Security" at bounding box center [231, 719] width 330 height 20
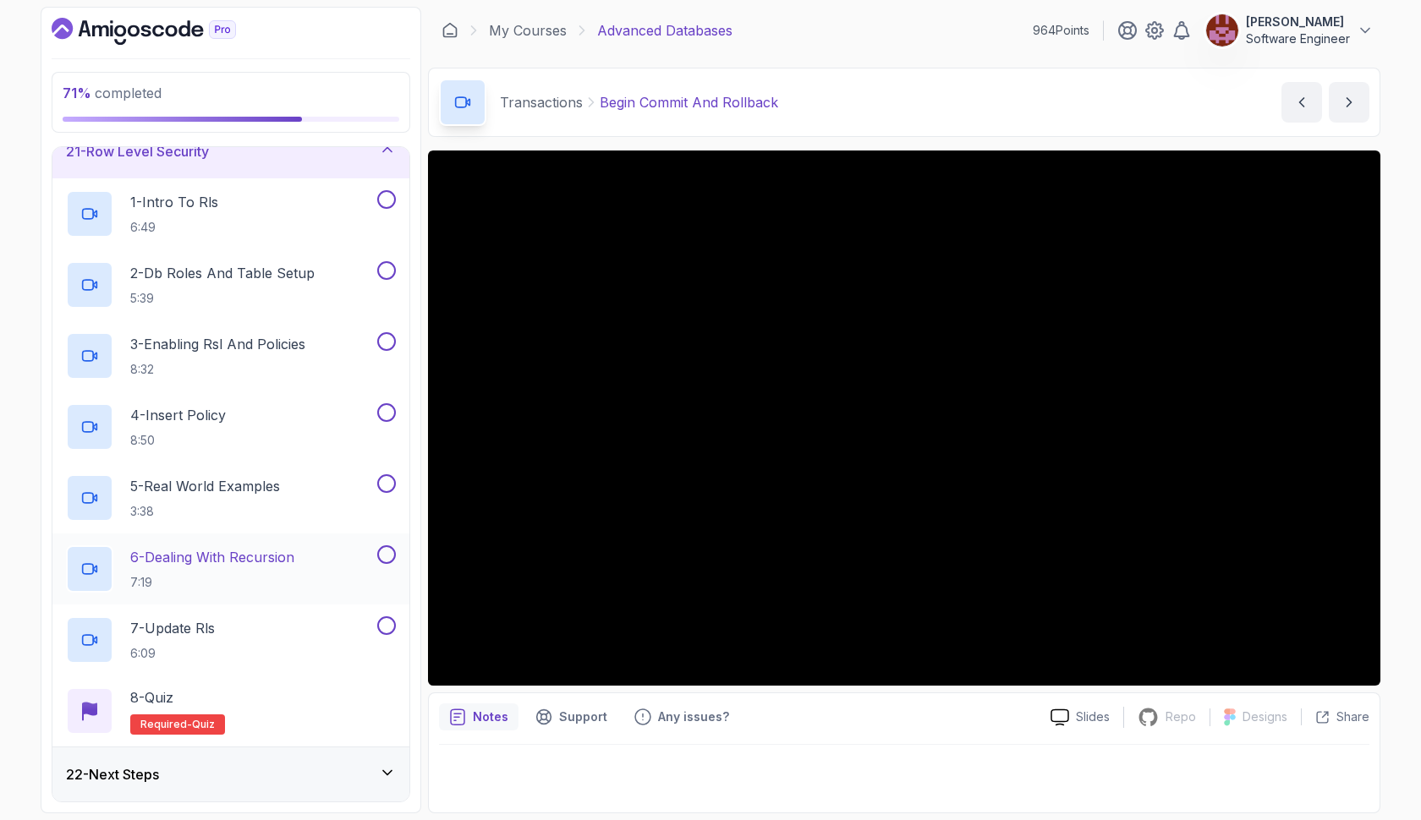
scroll to position [1122, 0]
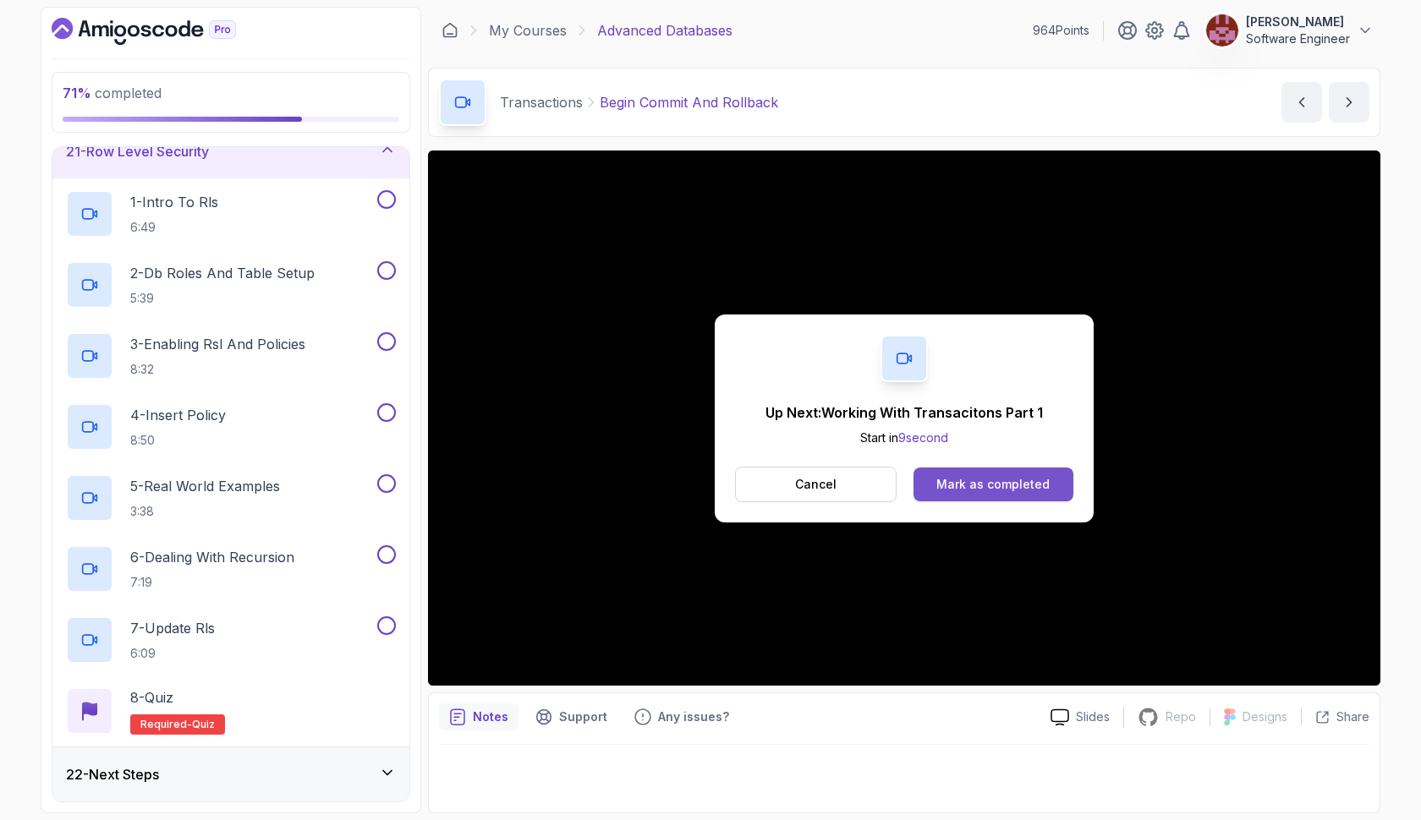
click at [927, 471] on button "Mark as completed" at bounding box center [993, 485] width 160 height 34
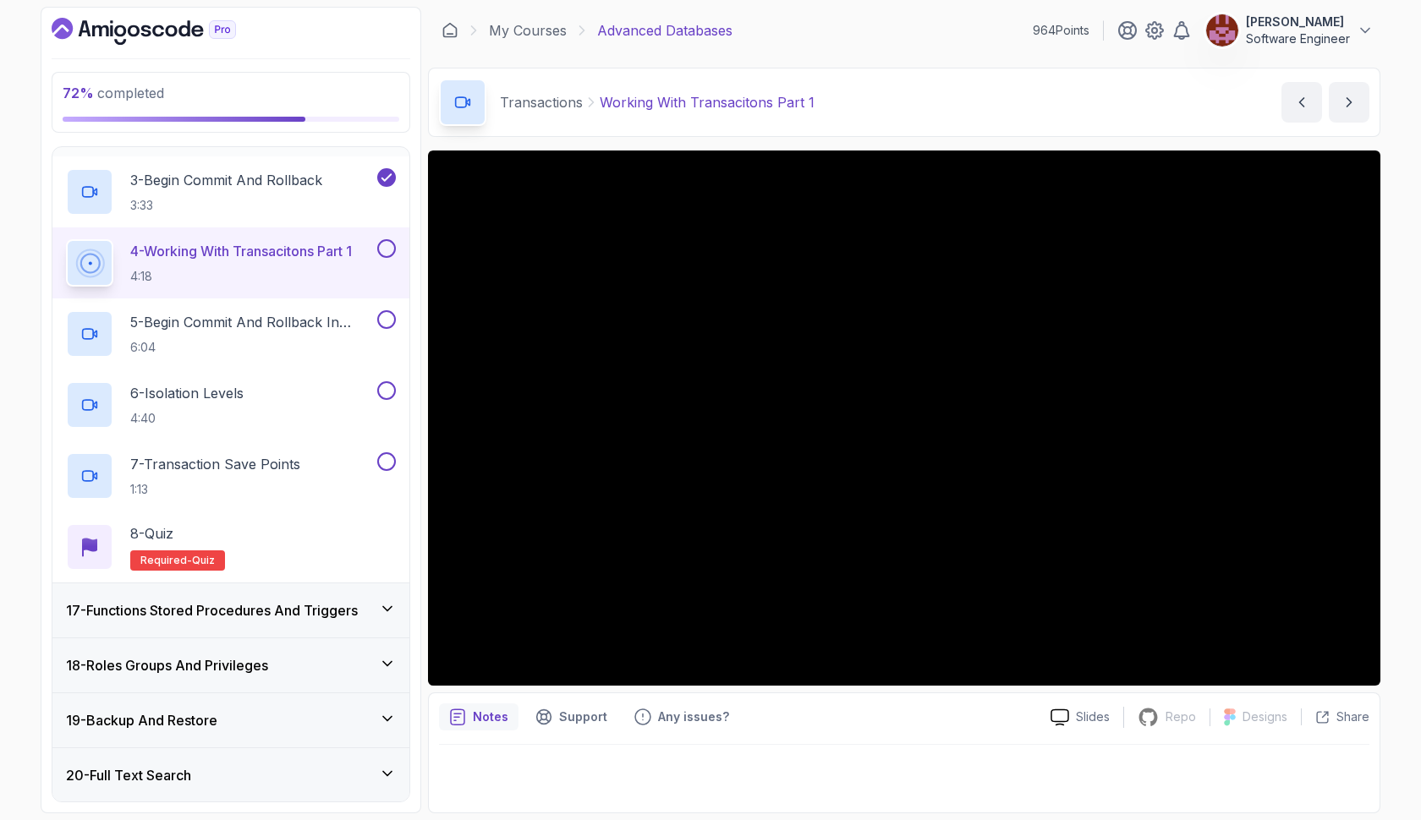
scroll to position [1006, 0]
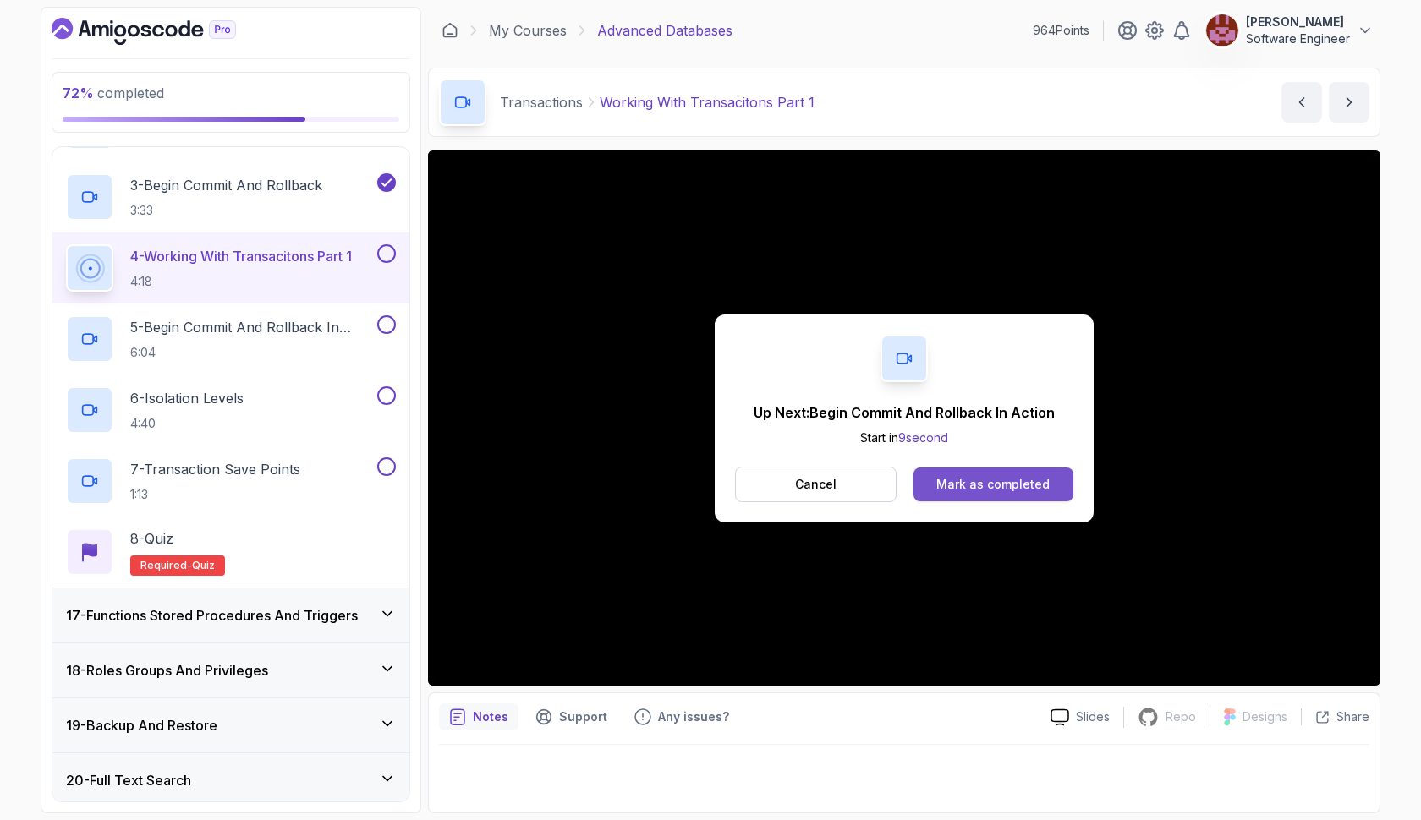
click at [1002, 491] on div "Mark as completed" at bounding box center [992, 484] width 113 height 17
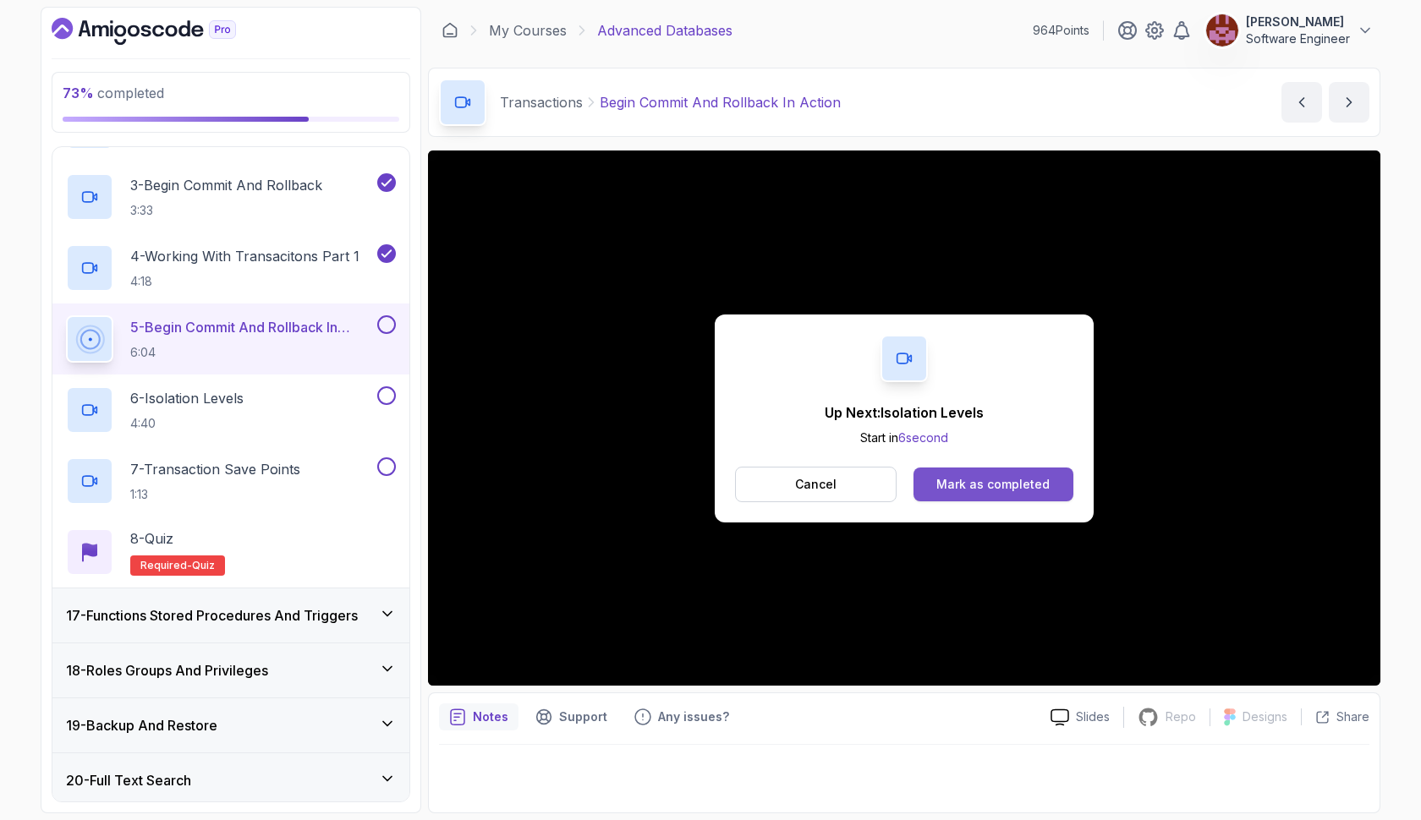
click at [972, 488] on div "Mark as completed" at bounding box center [992, 484] width 113 height 17
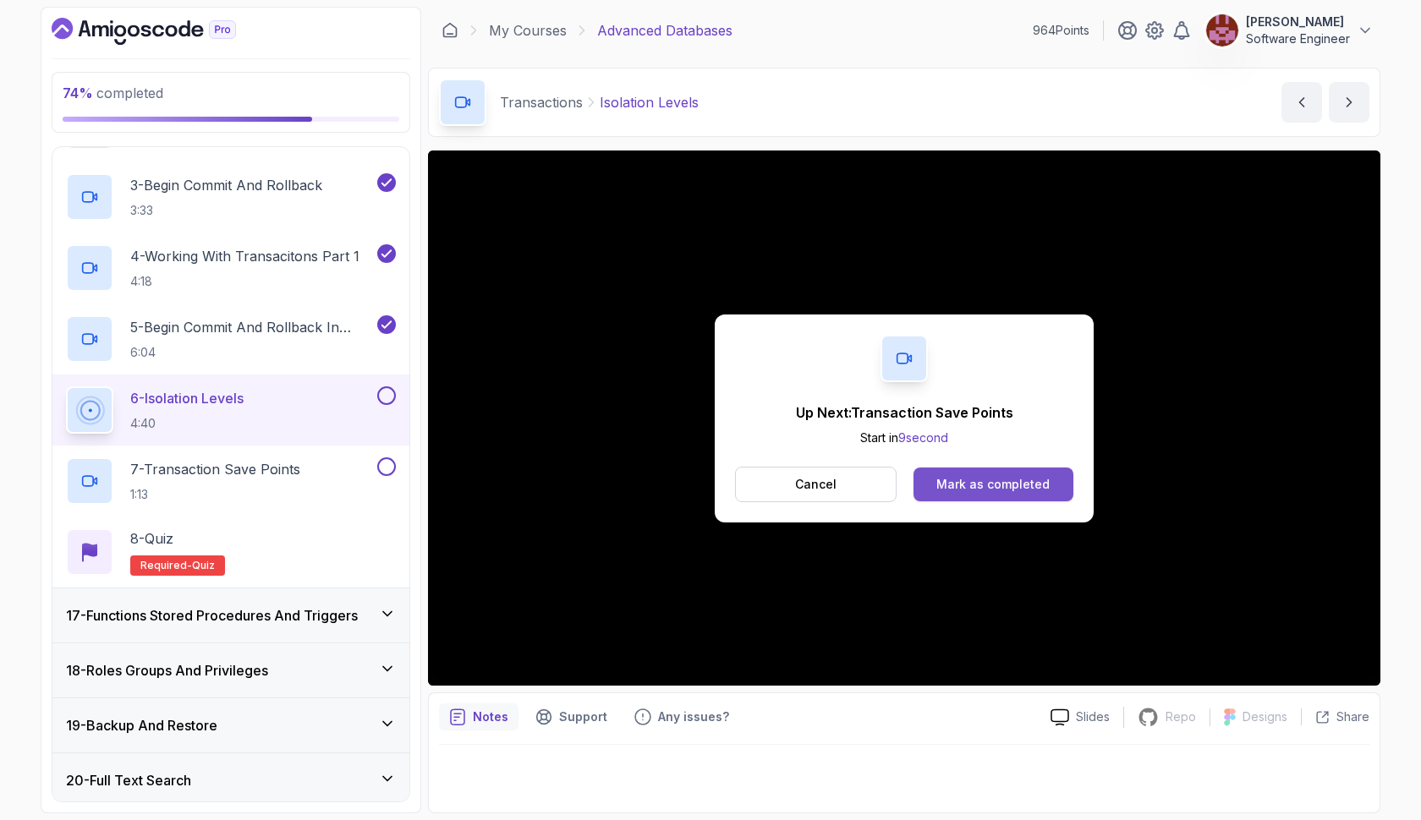
click at [1035, 489] on div "Mark as completed" at bounding box center [992, 484] width 113 height 17
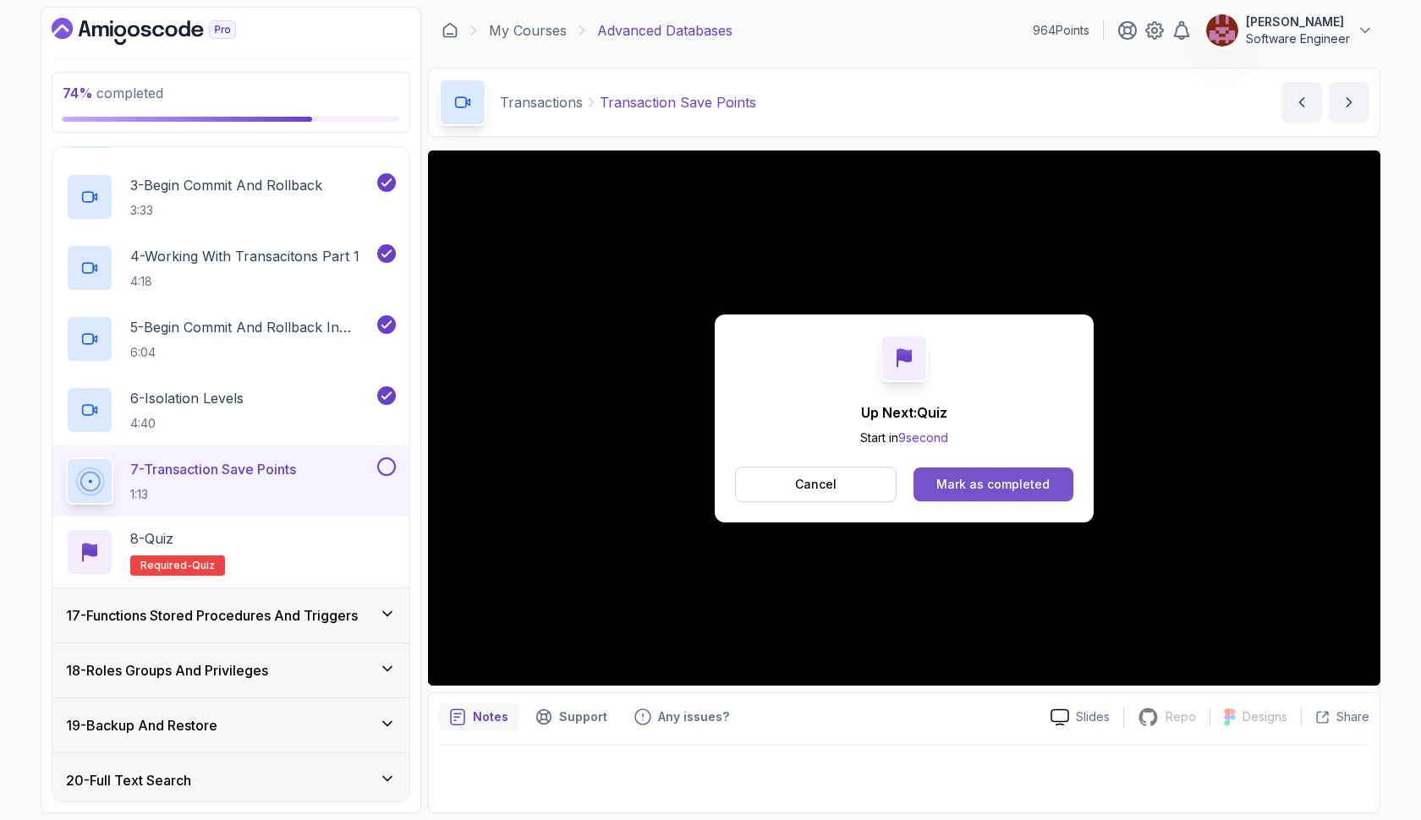
click at [986, 490] on div "Mark as completed" at bounding box center [992, 484] width 113 height 17
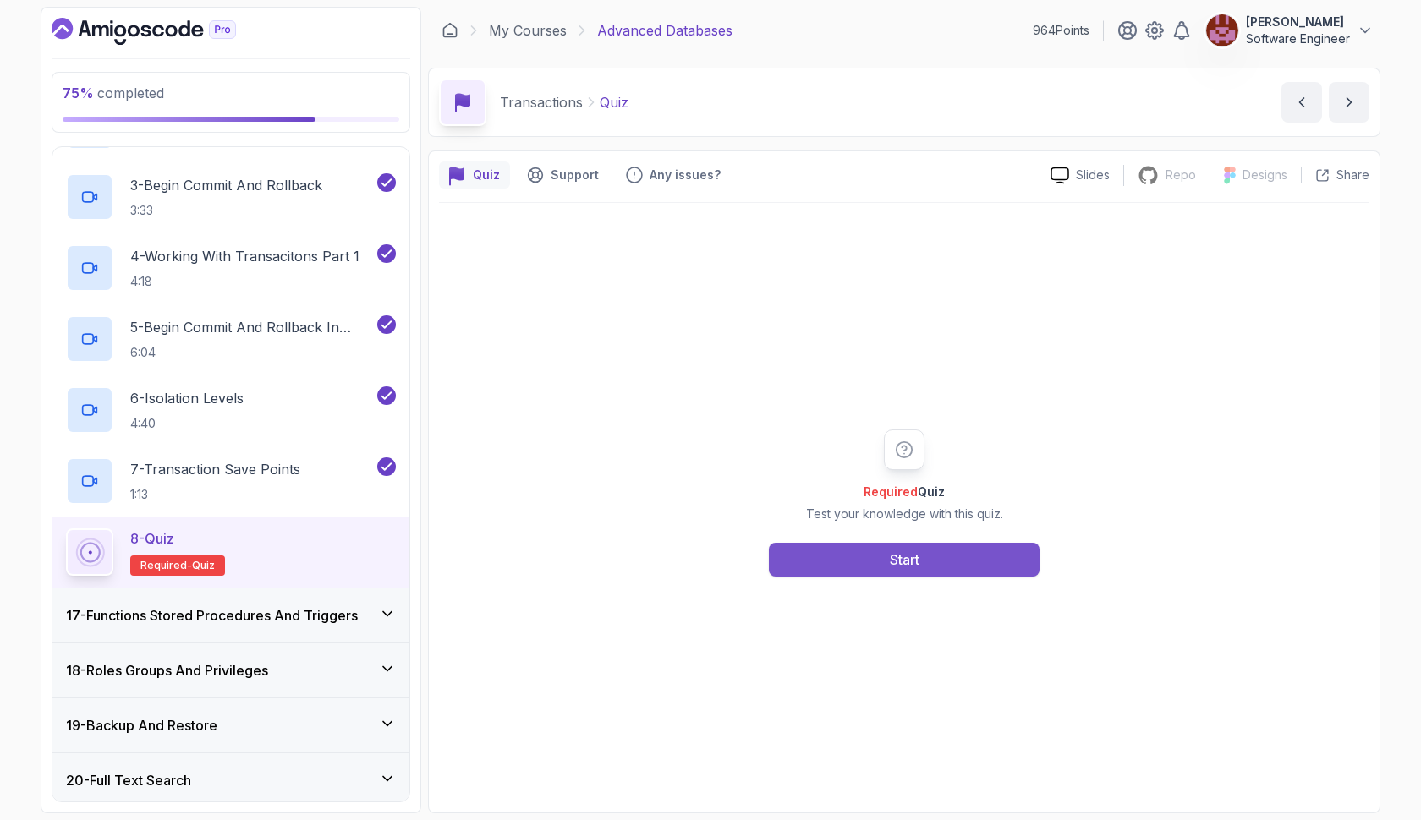
click at [962, 543] on button "Start" at bounding box center [904, 560] width 271 height 34
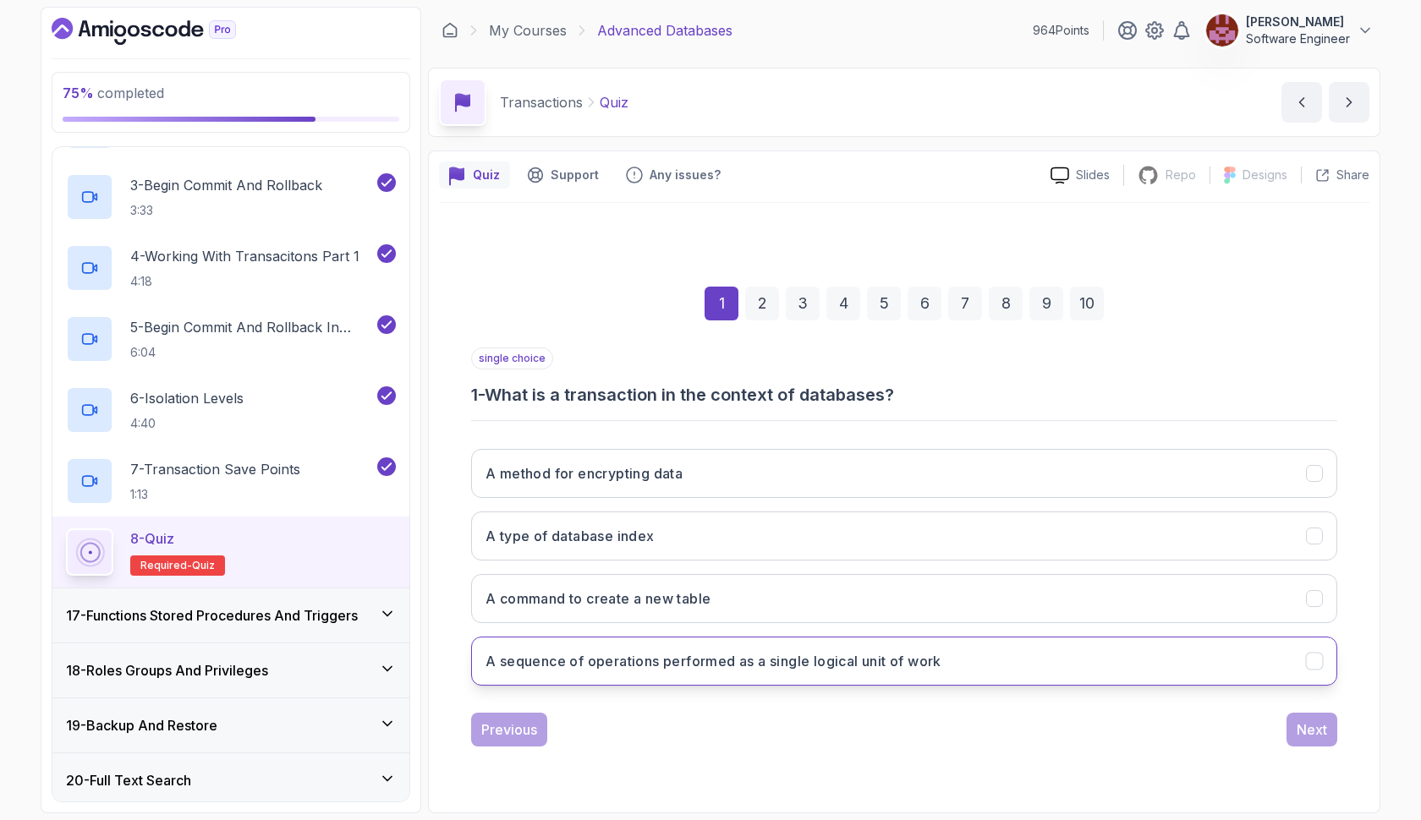
click at [950, 653] on button "A sequence of operations performed as a single logical unit of work" at bounding box center [904, 661] width 866 height 49
click at [1294, 737] on button "Next" at bounding box center [1311, 730] width 51 height 34
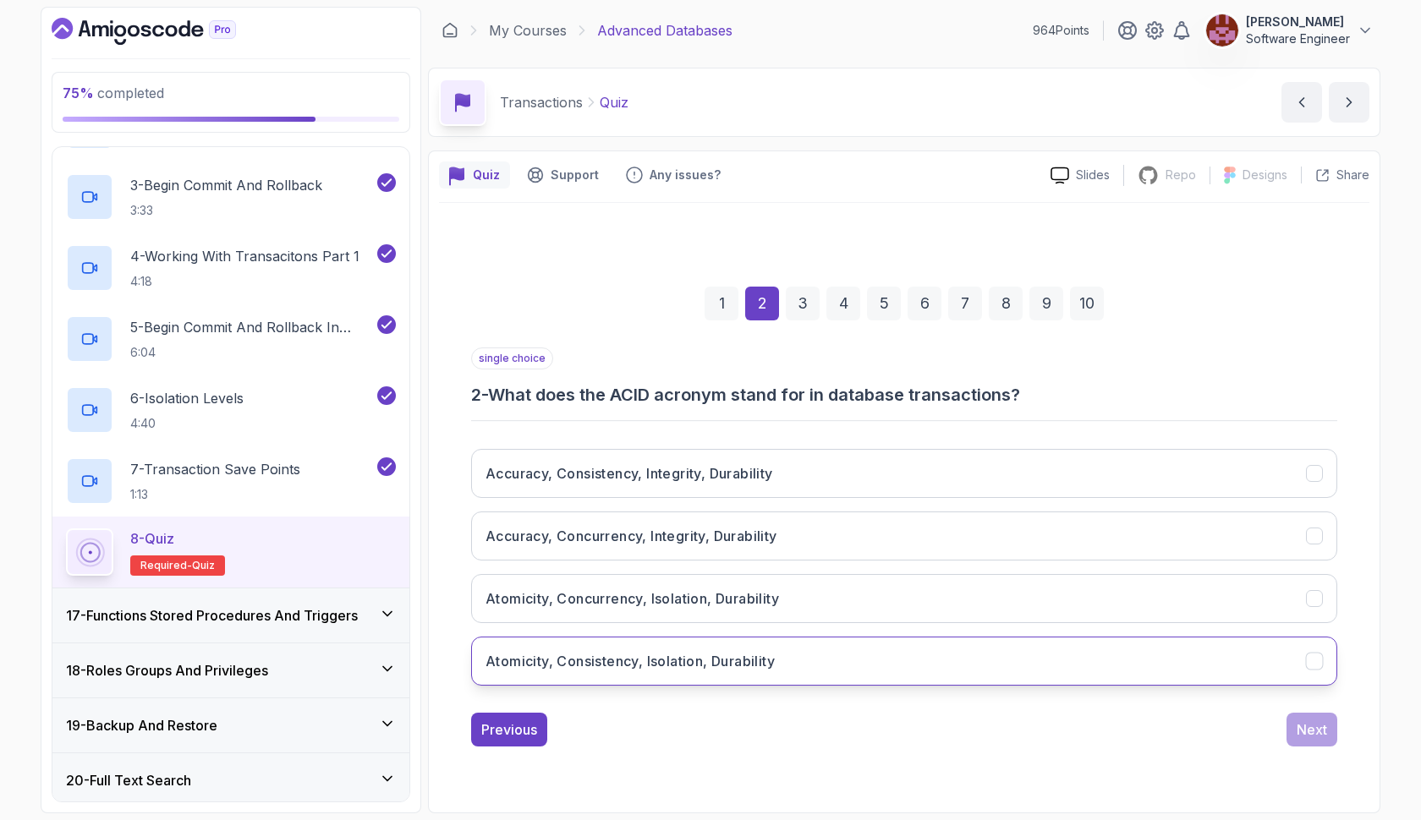
click at [925, 661] on button "Atomicity, Consistency, Isolation, Durability" at bounding box center [904, 661] width 866 height 49
click at [1303, 726] on div "Next" at bounding box center [1311, 730] width 30 height 20
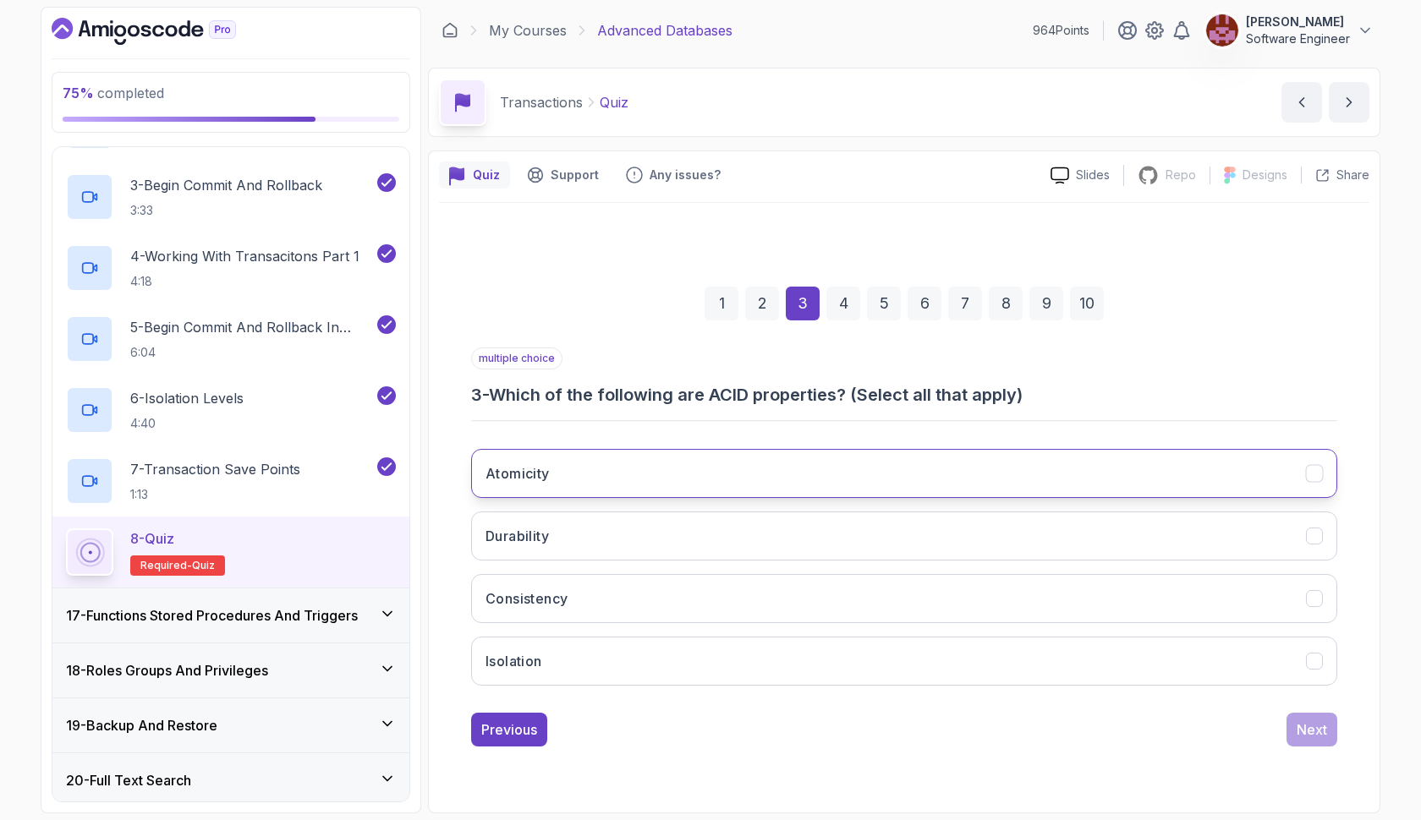
click at [868, 474] on button "Atomicity" at bounding box center [904, 473] width 866 height 49
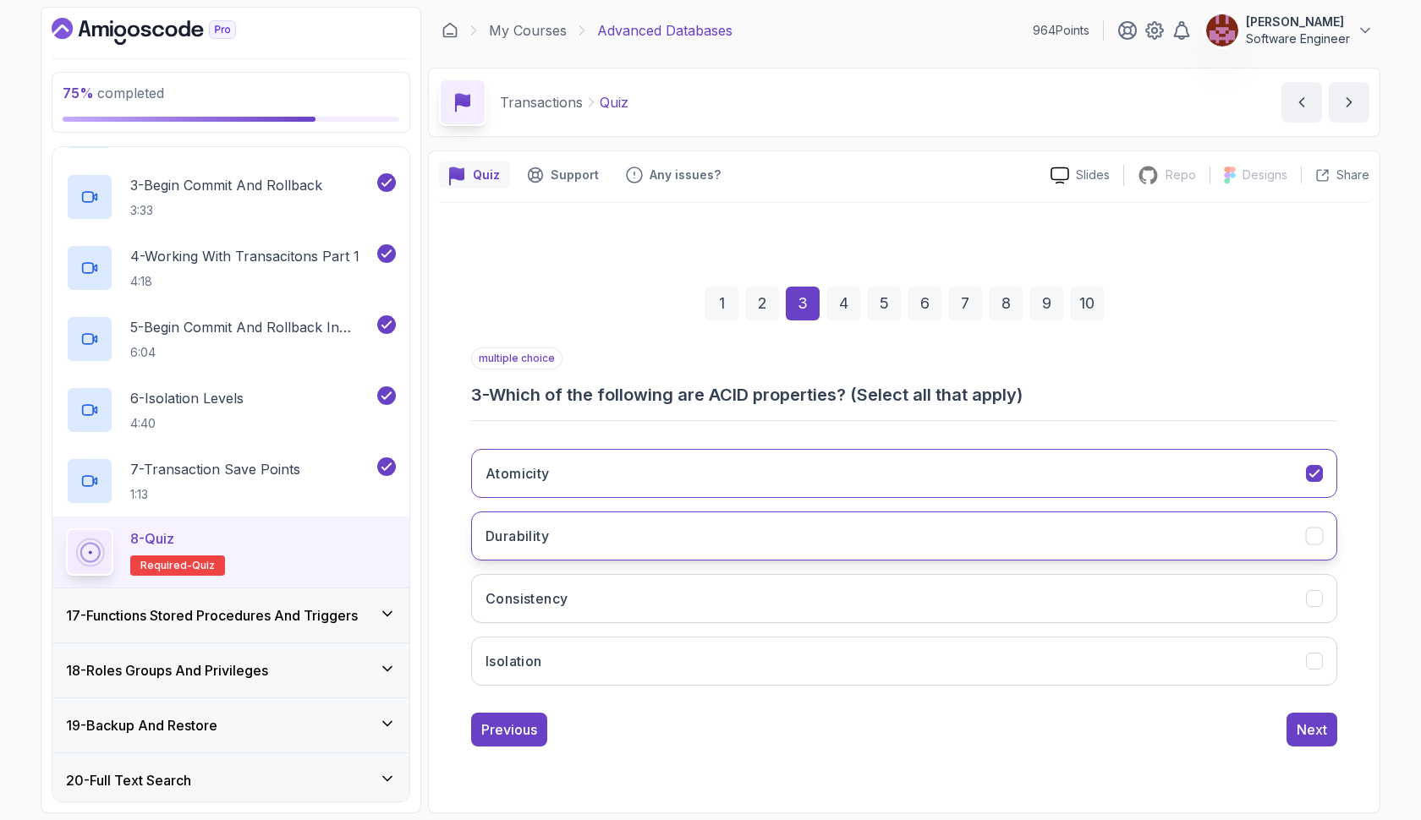
click at [852, 536] on button "Durability" at bounding box center [904, 536] width 866 height 49
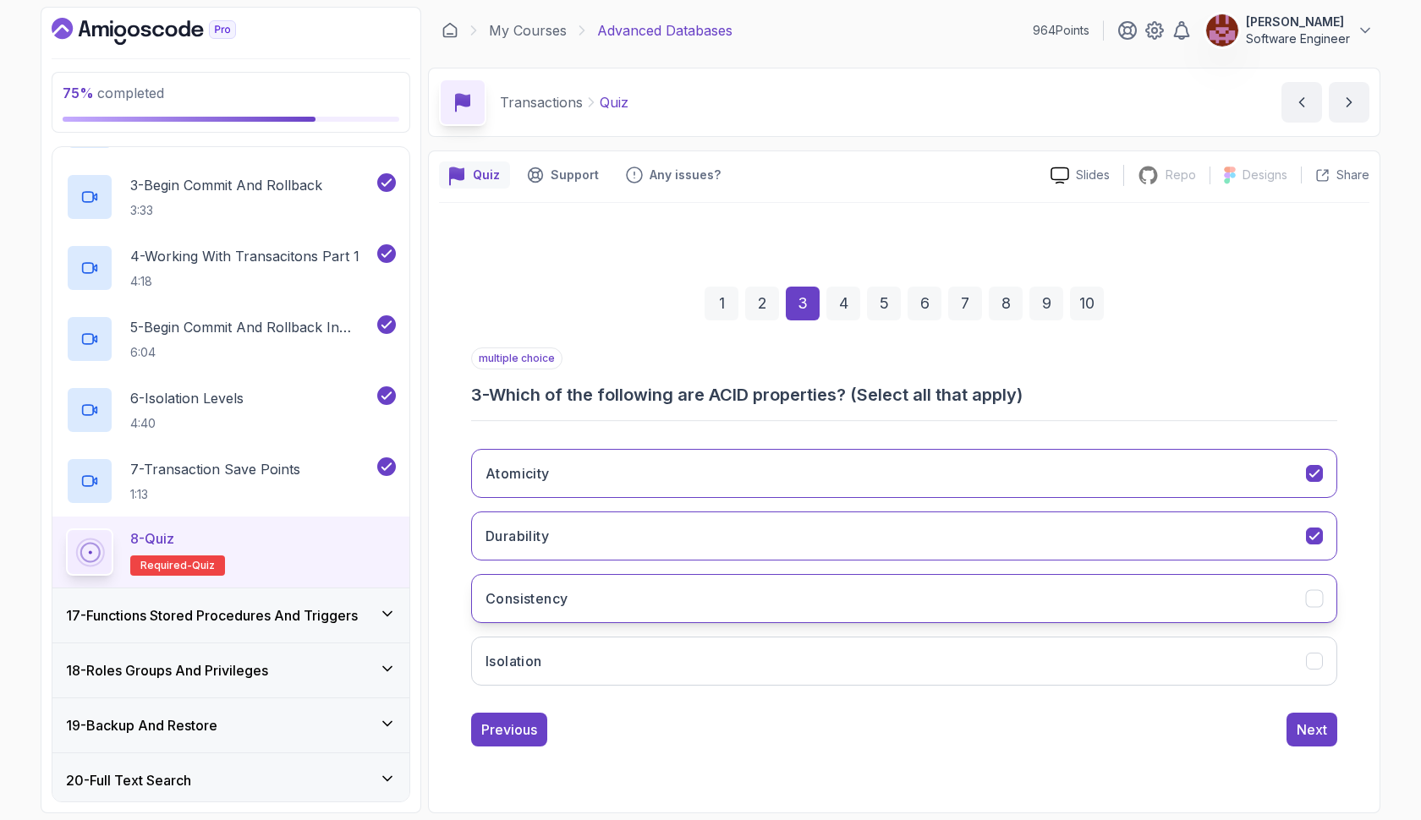
click at [846, 583] on button "Consistency" at bounding box center [904, 598] width 866 height 49
click at [843, 666] on button "Isolation" at bounding box center [904, 661] width 866 height 49
click at [1312, 715] on button "Next" at bounding box center [1311, 730] width 51 height 34
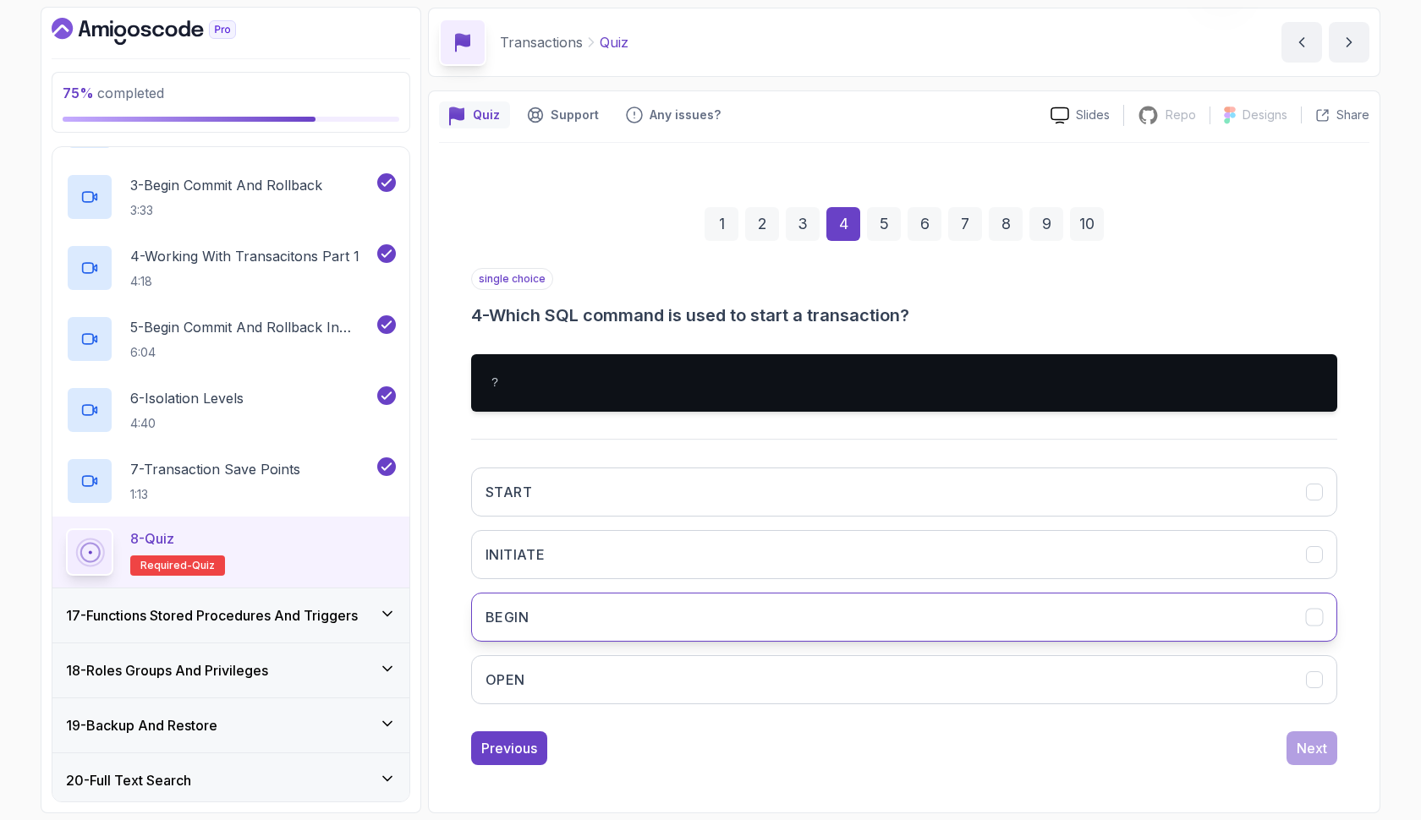
scroll to position [60, 0]
click at [790, 632] on button "BEGIN" at bounding box center [904, 617] width 866 height 49
click at [1306, 748] on div "Next" at bounding box center [1311, 748] width 30 height 20
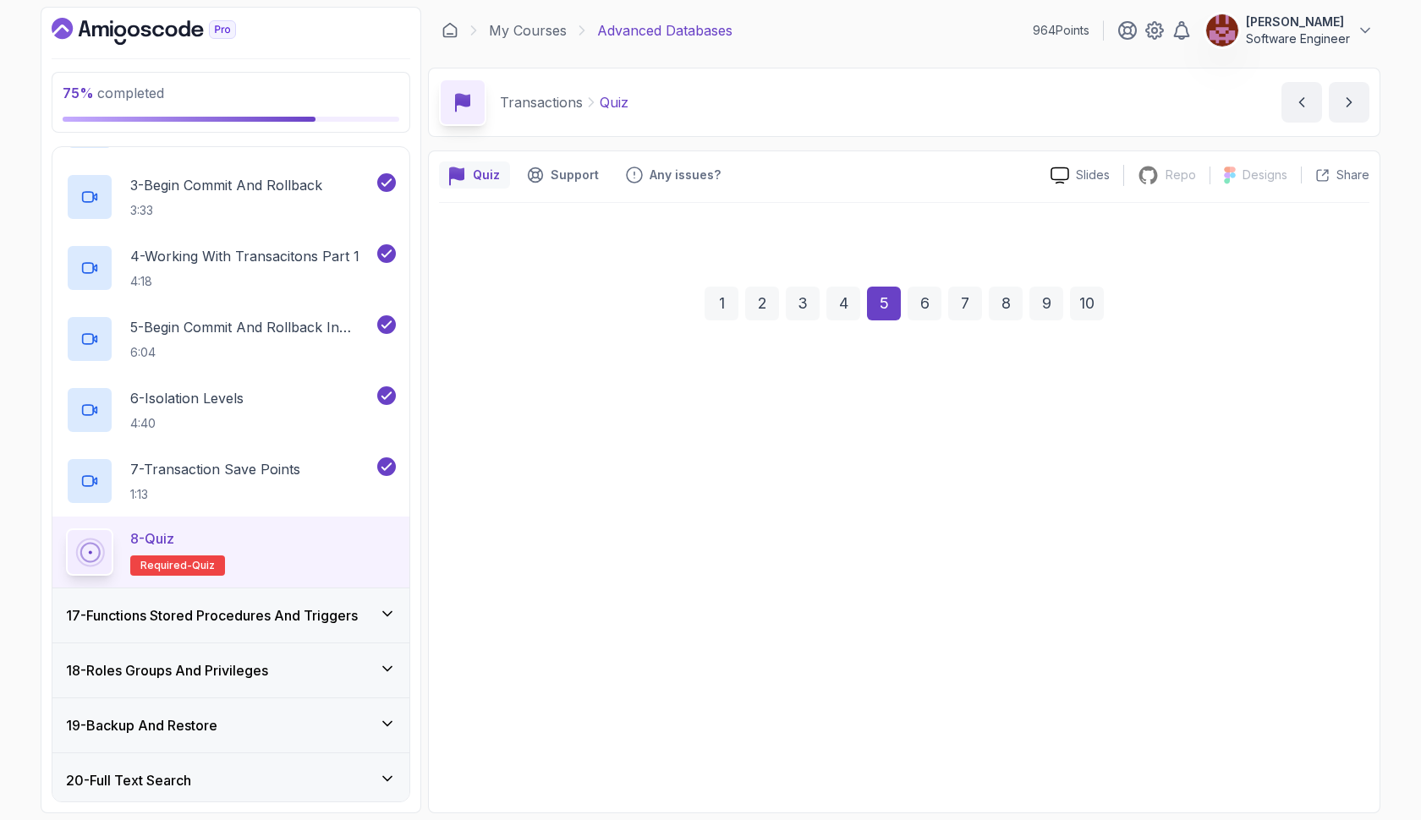
scroll to position [0, 0]
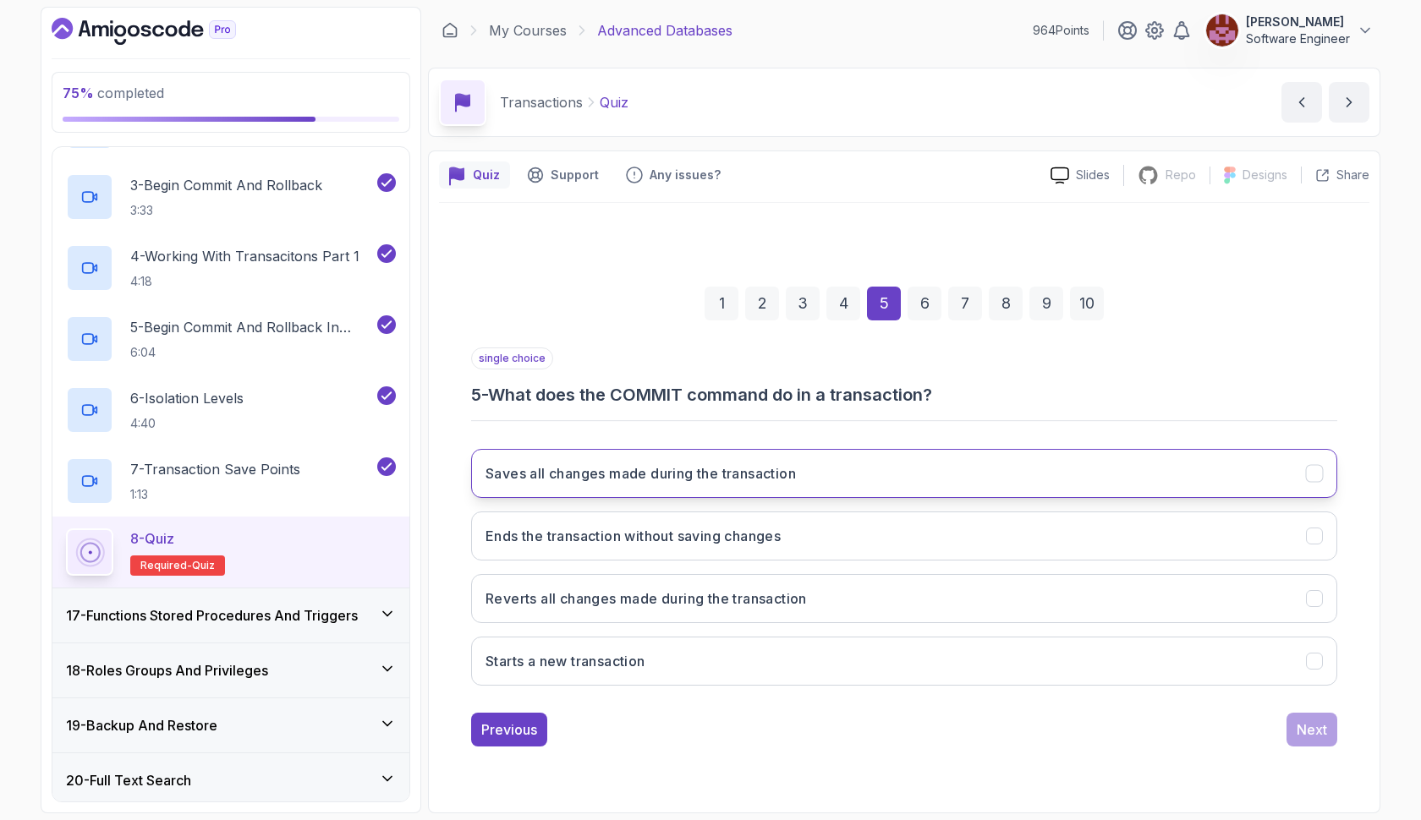
click at [978, 469] on button "Saves all changes made during the transaction" at bounding box center [904, 473] width 866 height 49
click at [1318, 731] on div "Next" at bounding box center [1311, 730] width 30 height 20
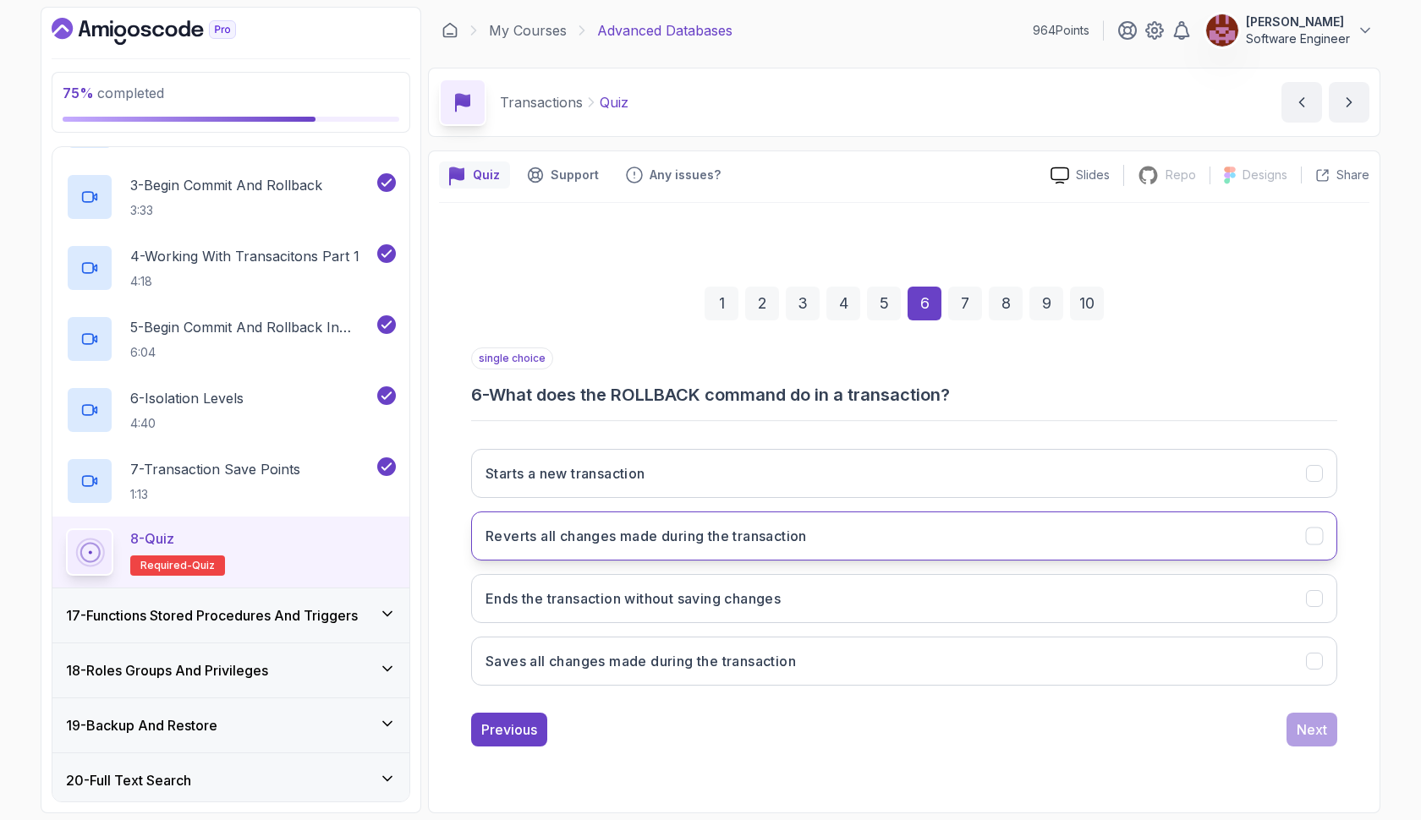
click at [912, 539] on button "Reverts all changes made during the transaction" at bounding box center [904, 536] width 866 height 49
click at [1290, 732] on button "Next" at bounding box center [1311, 730] width 51 height 34
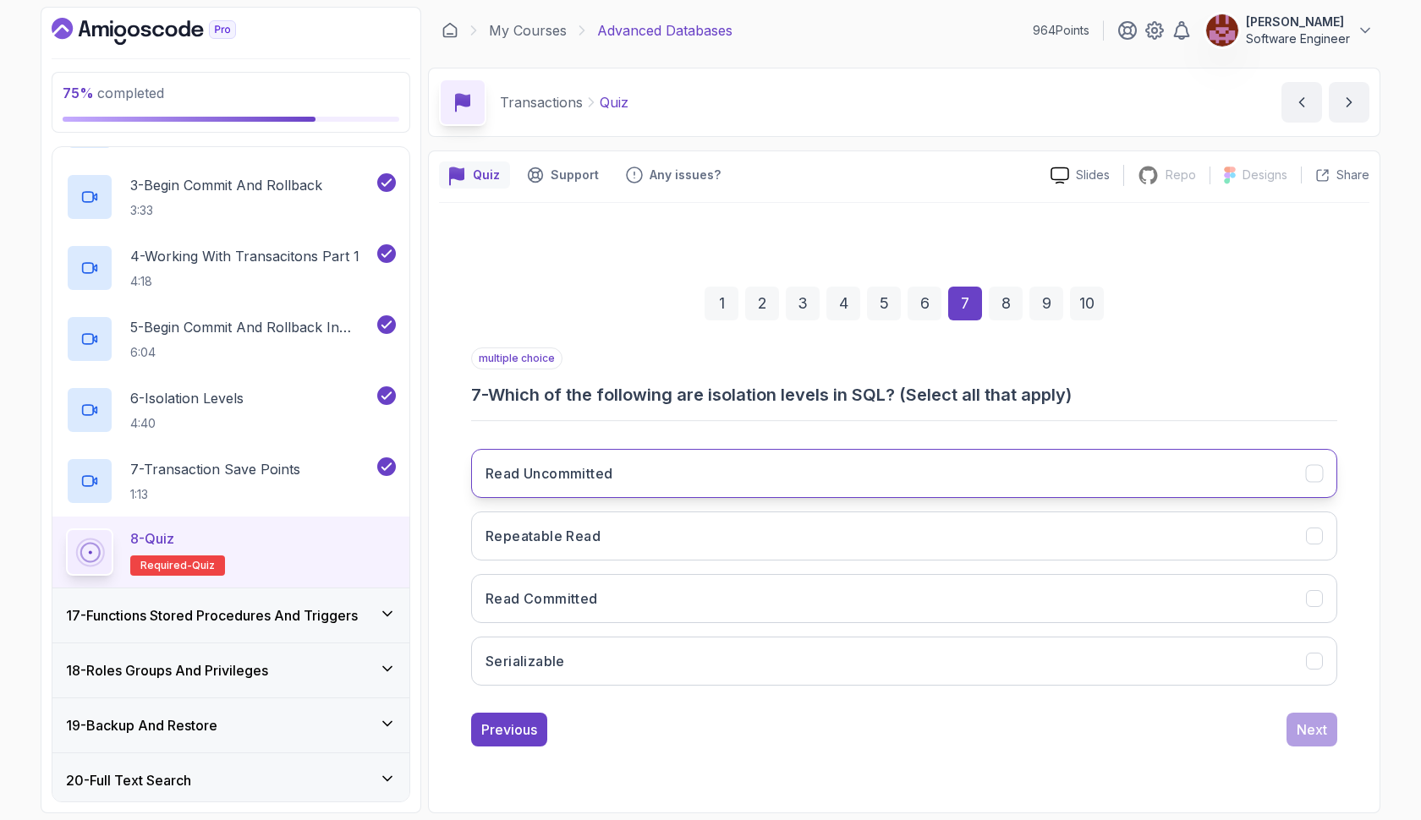
click at [657, 471] on button "Read Uncommitted" at bounding box center [904, 473] width 866 height 49
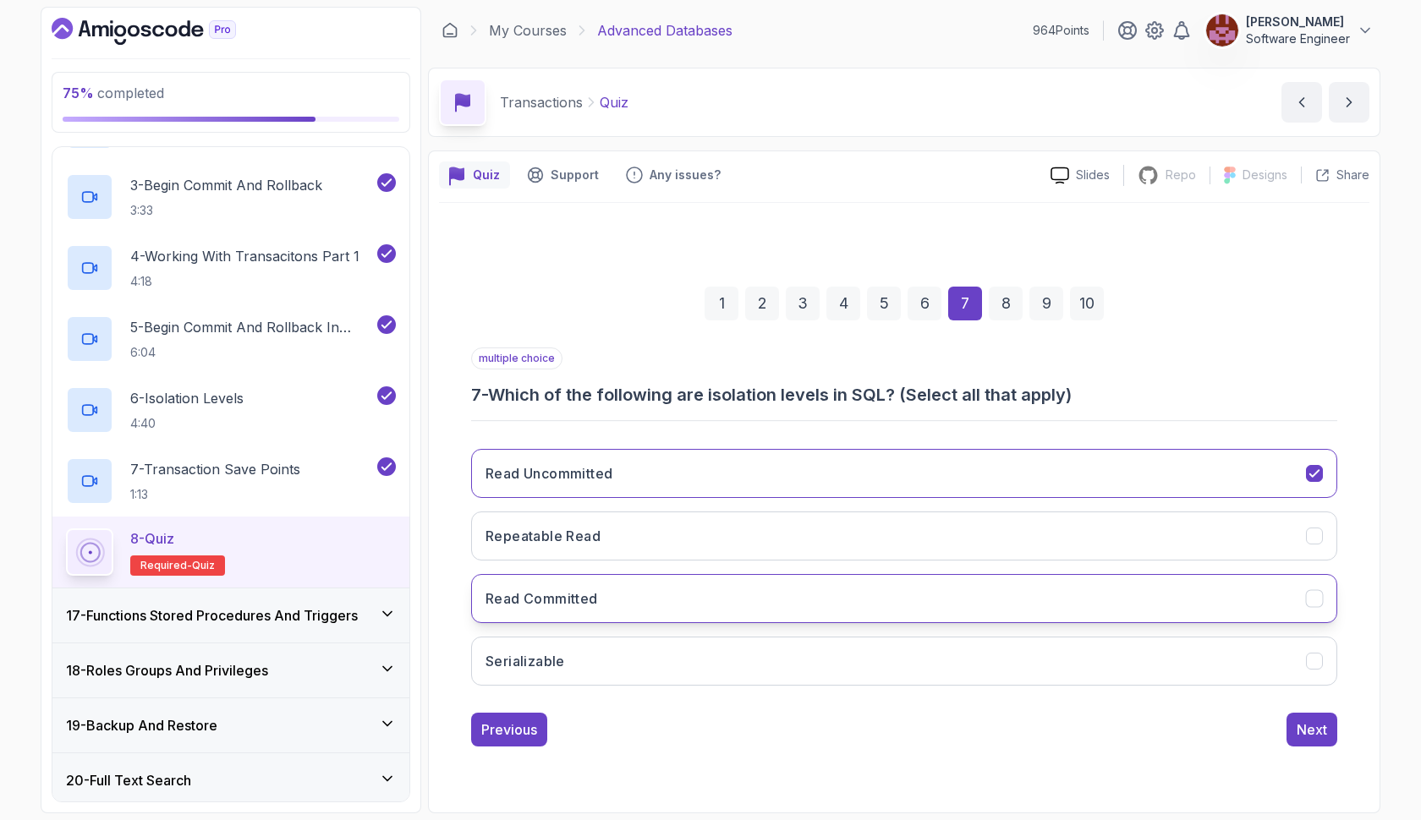
click at [646, 589] on button "Read Committed" at bounding box center [904, 598] width 866 height 49
click at [646, 649] on button "Serializable" at bounding box center [904, 661] width 866 height 49
click at [1065, 558] on button "Repeatable Read" at bounding box center [904, 536] width 866 height 49
click at [1291, 730] on button "Next" at bounding box center [1311, 730] width 51 height 34
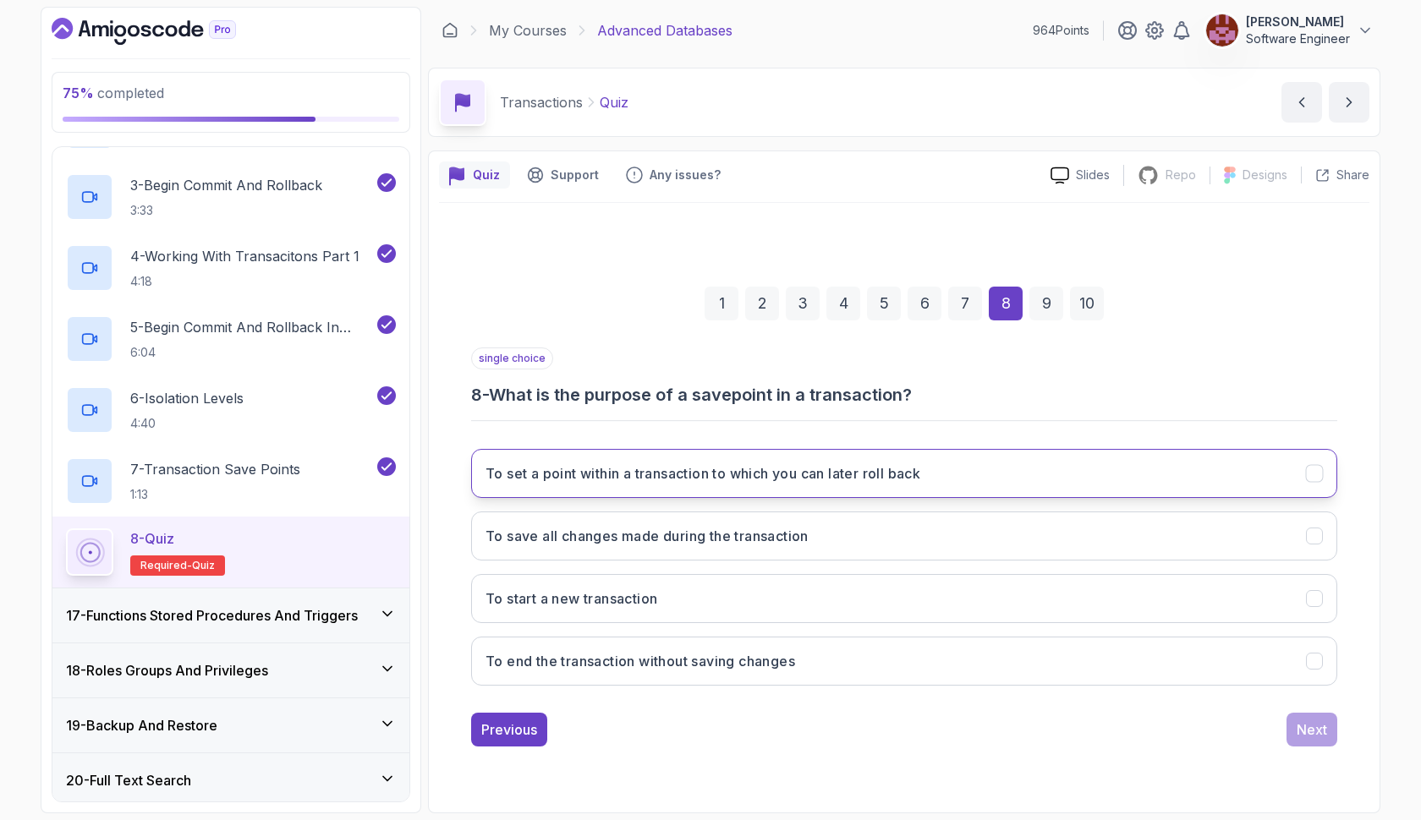
click at [877, 482] on h3 "To set a point within a transaction to which you can later roll back" at bounding box center [702, 473] width 435 height 20
click at [1294, 726] on button "Next" at bounding box center [1311, 730] width 51 height 34
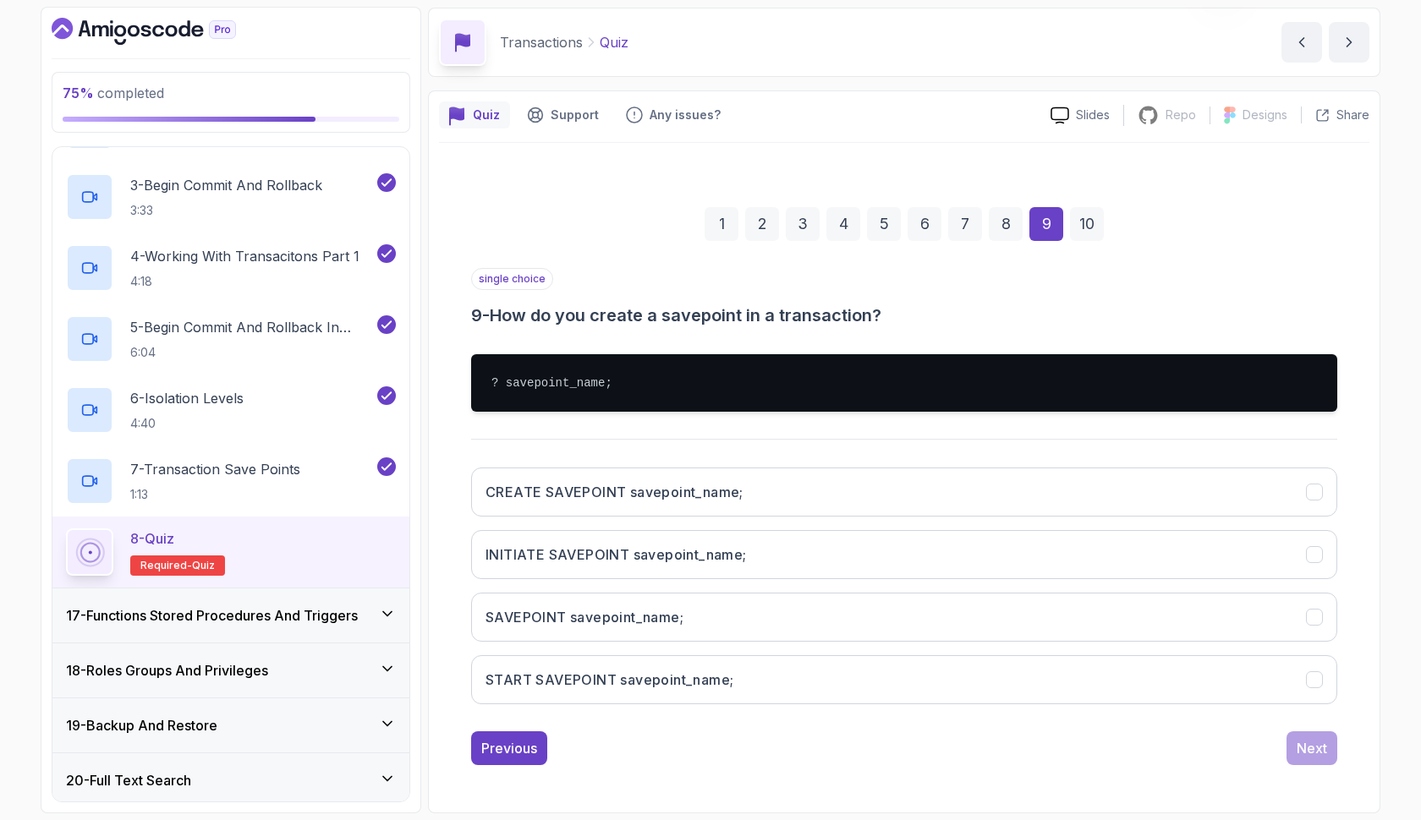
scroll to position [60, 0]
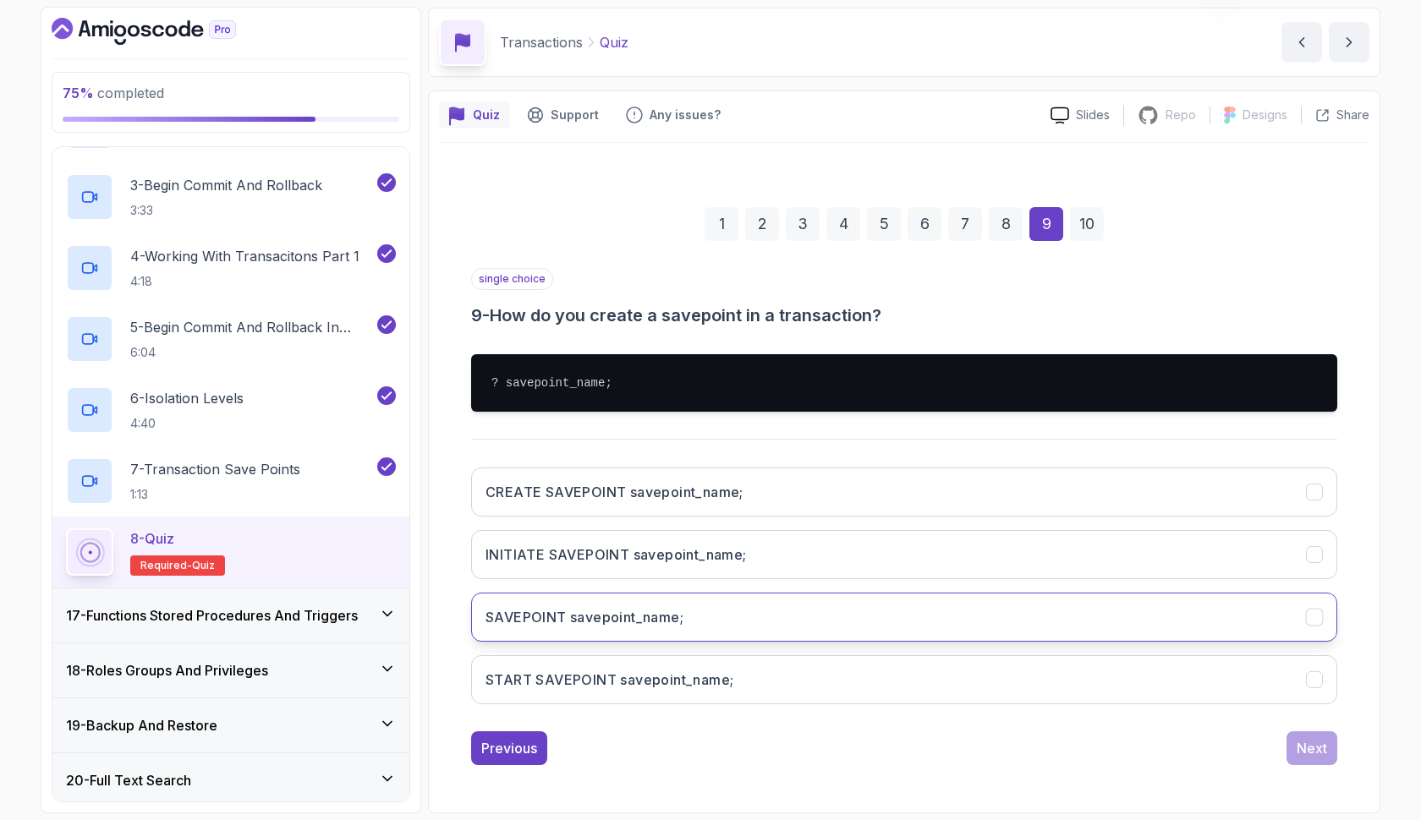
click at [752, 606] on button "SAVEPOINT savepoint_name;" at bounding box center [904, 617] width 866 height 49
click at [1312, 758] on button "Next" at bounding box center [1311, 748] width 51 height 34
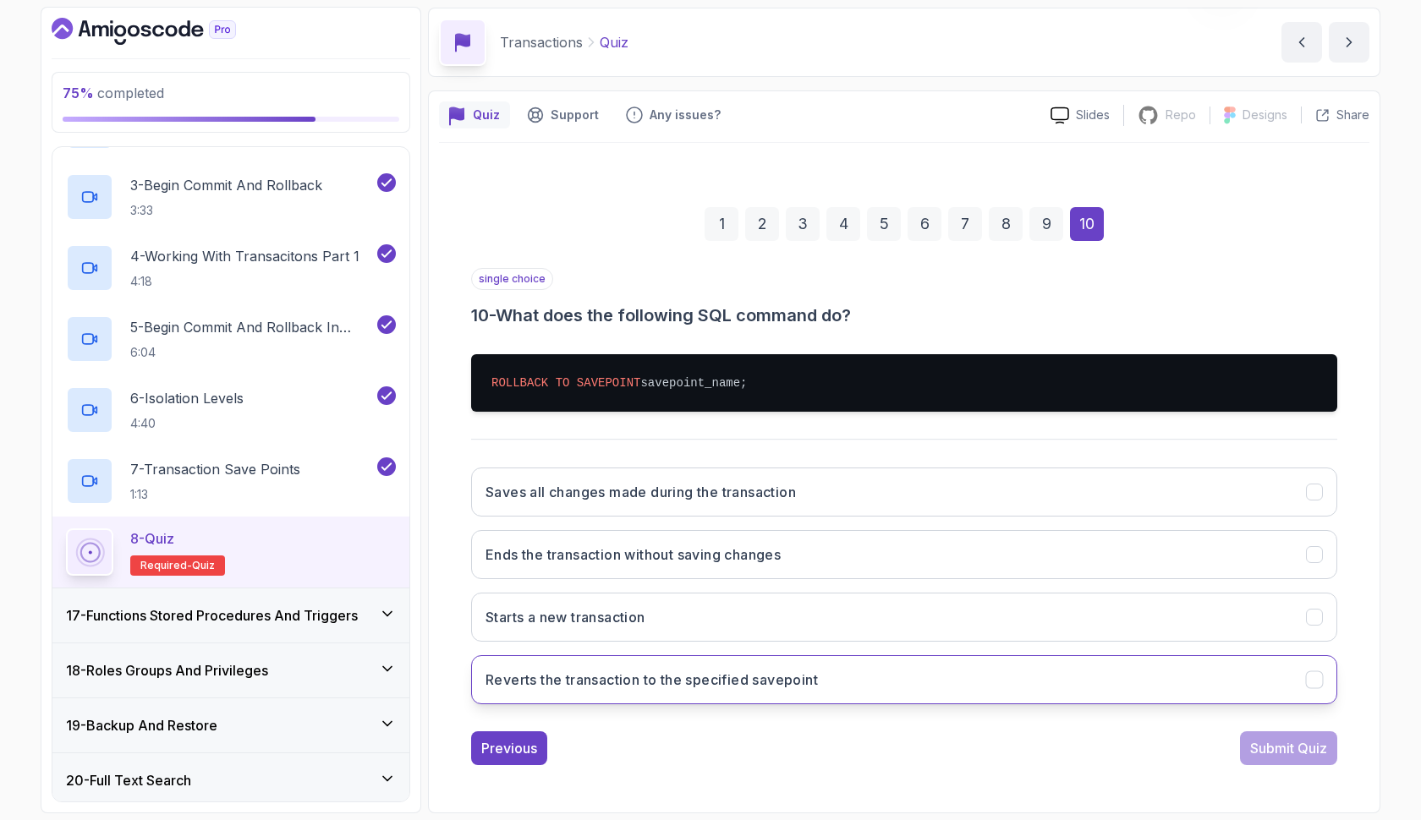
click at [808, 681] on h3 "Reverts the transaction to the specified savepoint" at bounding box center [651, 680] width 332 height 20
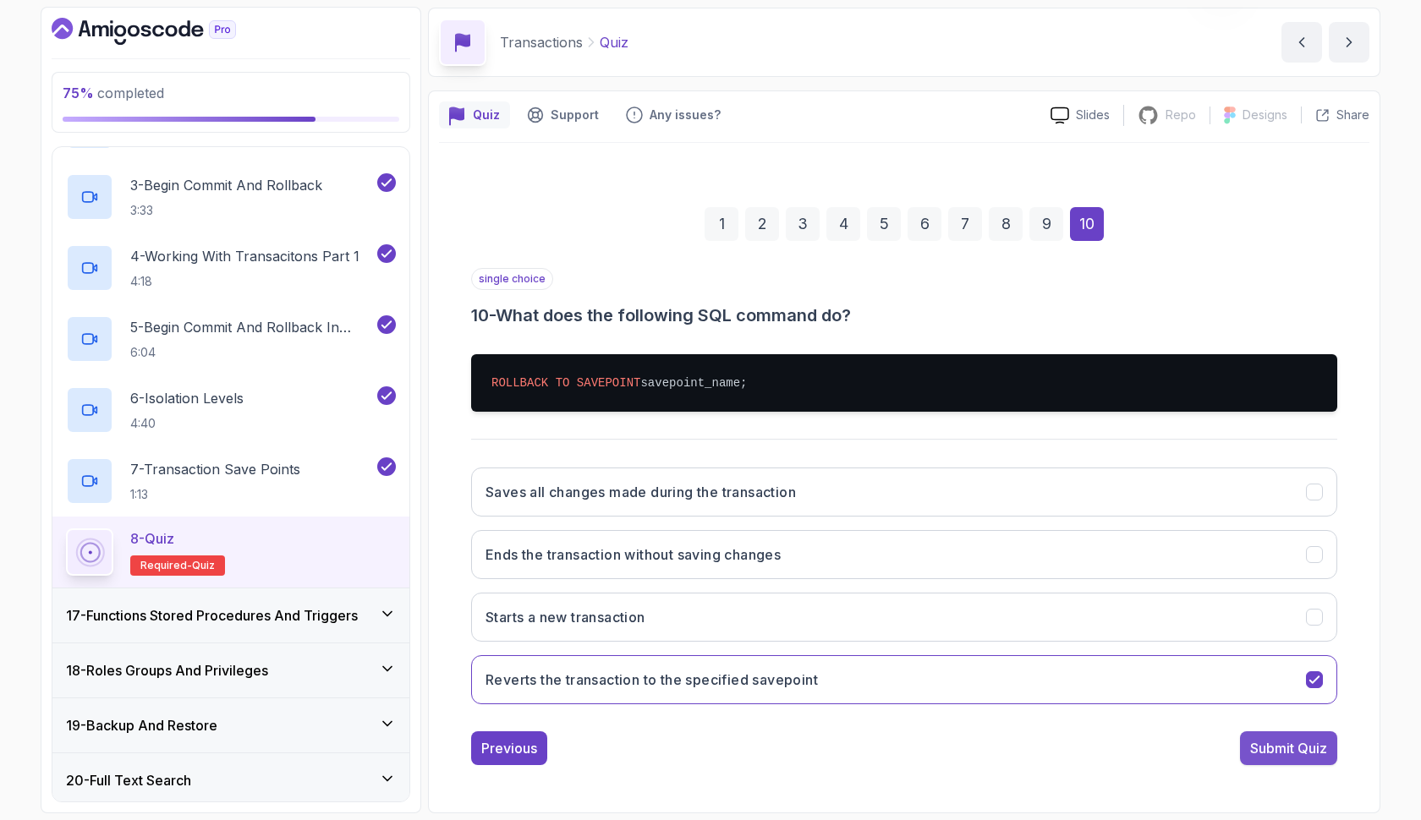
click at [1275, 740] on div "Submit Quiz" at bounding box center [1288, 748] width 77 height 20
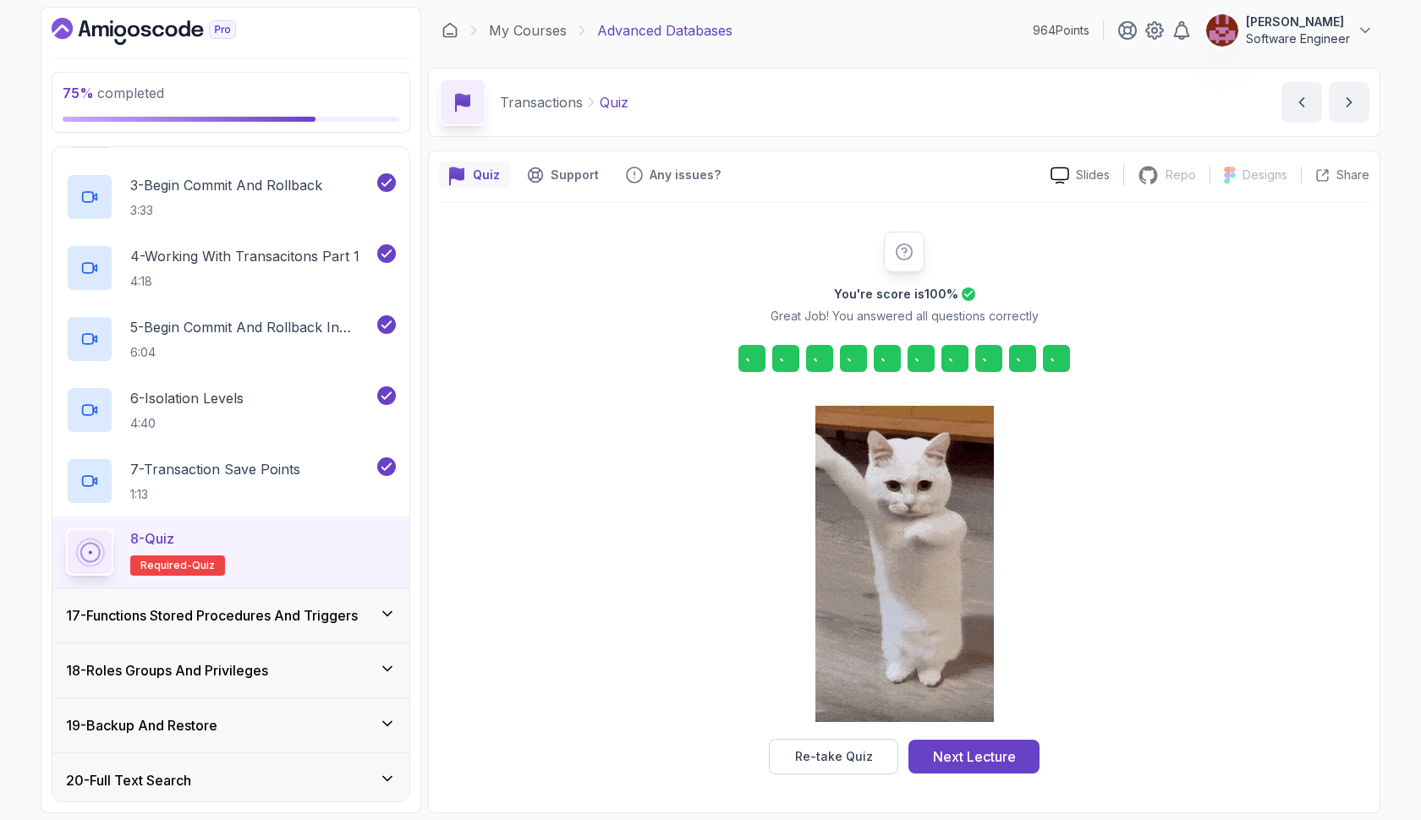
scroll to position [0, 0]
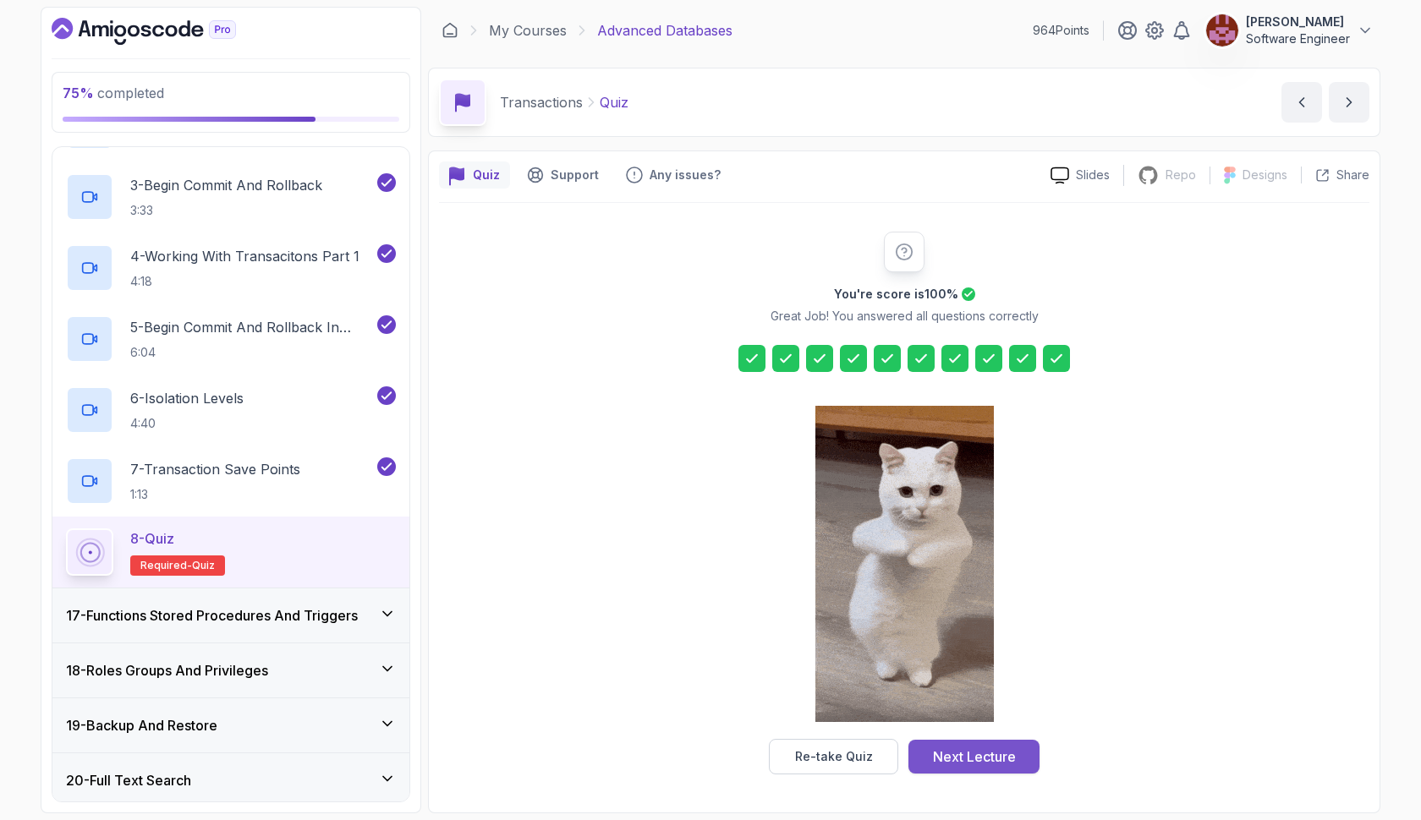
click at [994, 754] on div "Next Lecture" at bounding box center [974, 757] width 83 height 20
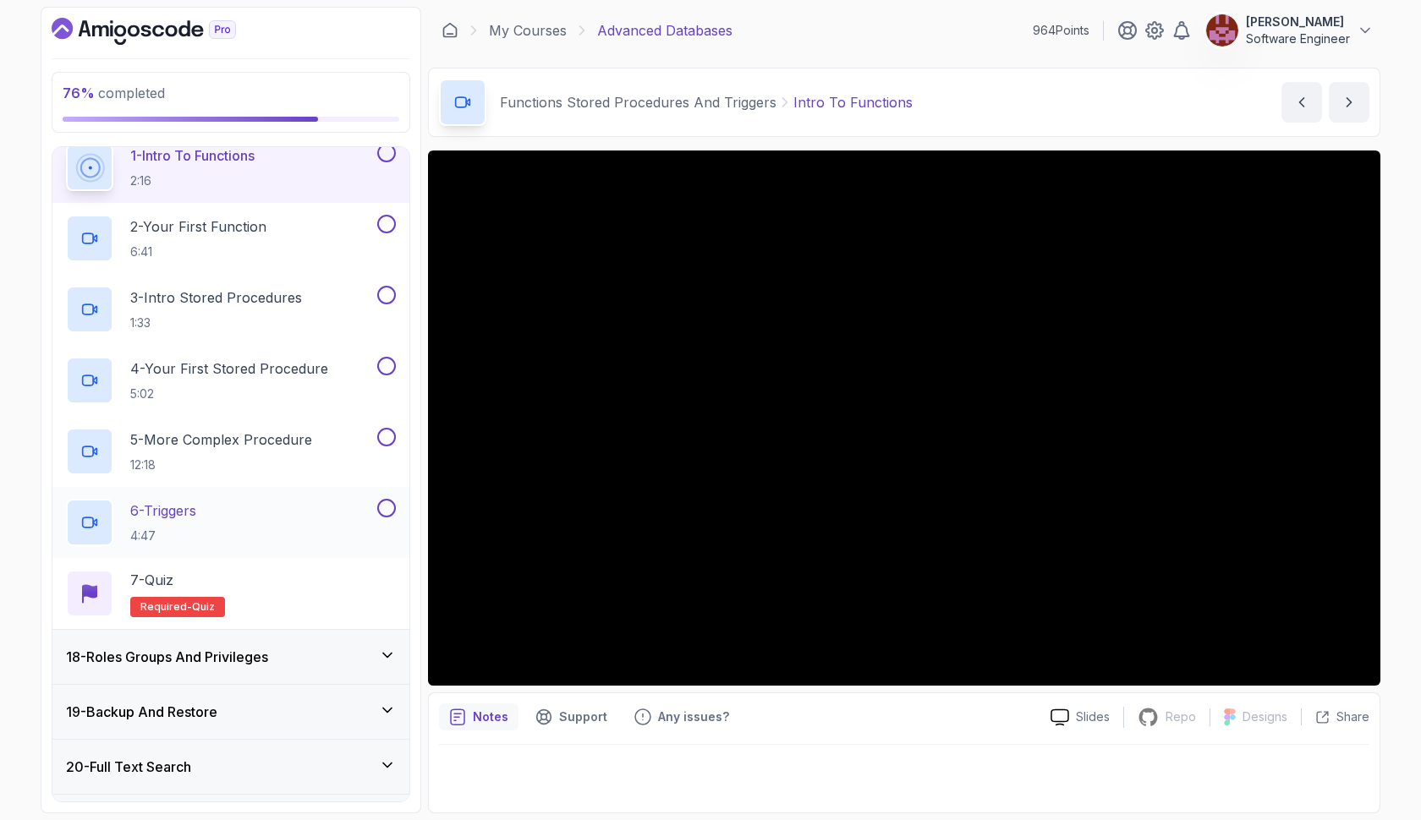
scroll to position [963, 0]
